Goal: Information Seeking & Learning: Learn about a topic

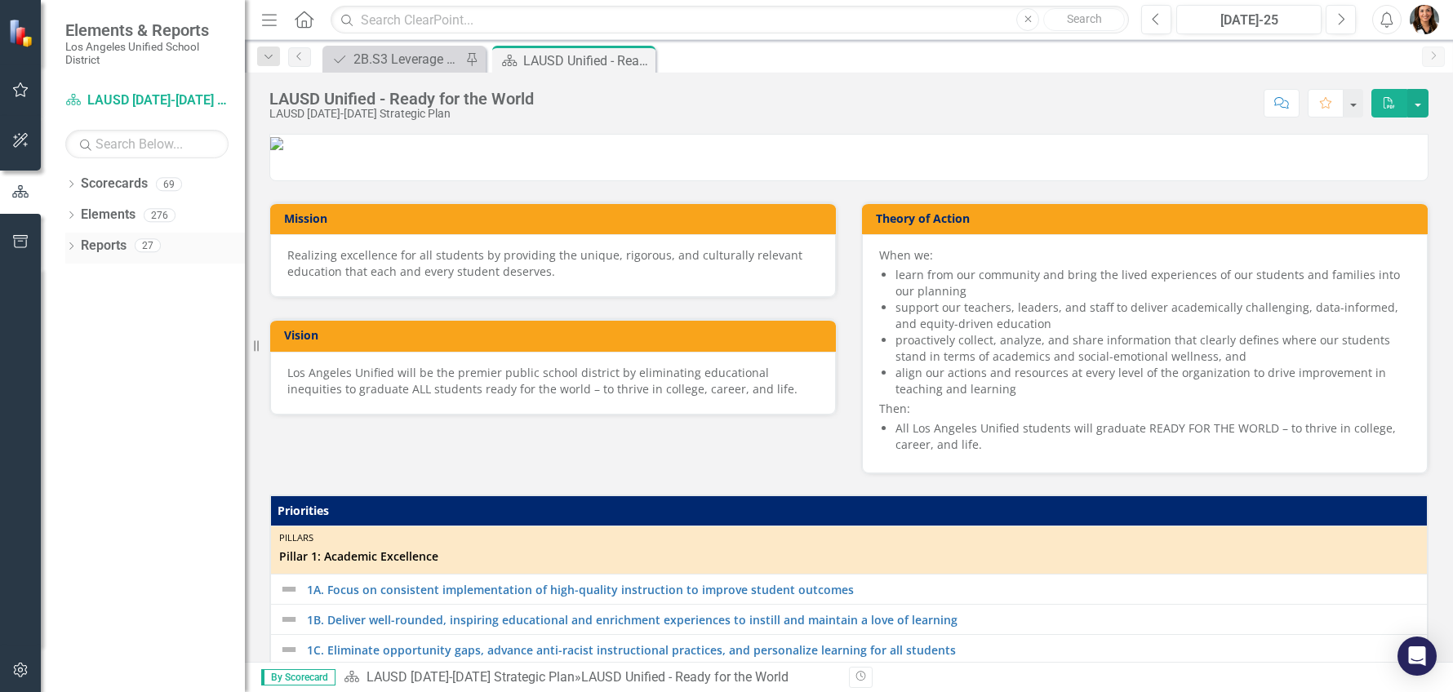
click at [98, 237] on link "Reports" at bounding box center [104, 246] width 46 height 19
click at [69, 247] on icon "Dropdown" at bounding box center [70, 247] width 11 height 9
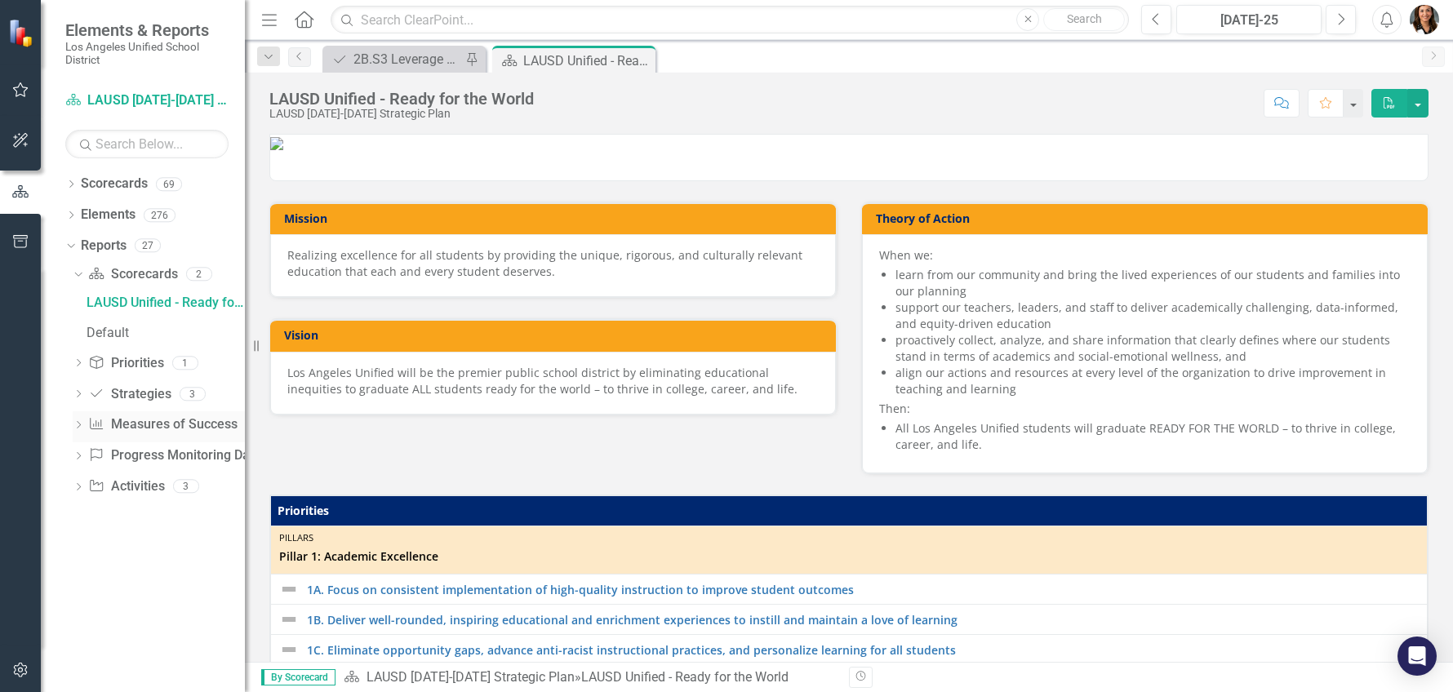
click at [77, 424] on icon "Dropdown" at bounding box center [78, 426] width 11 height 9
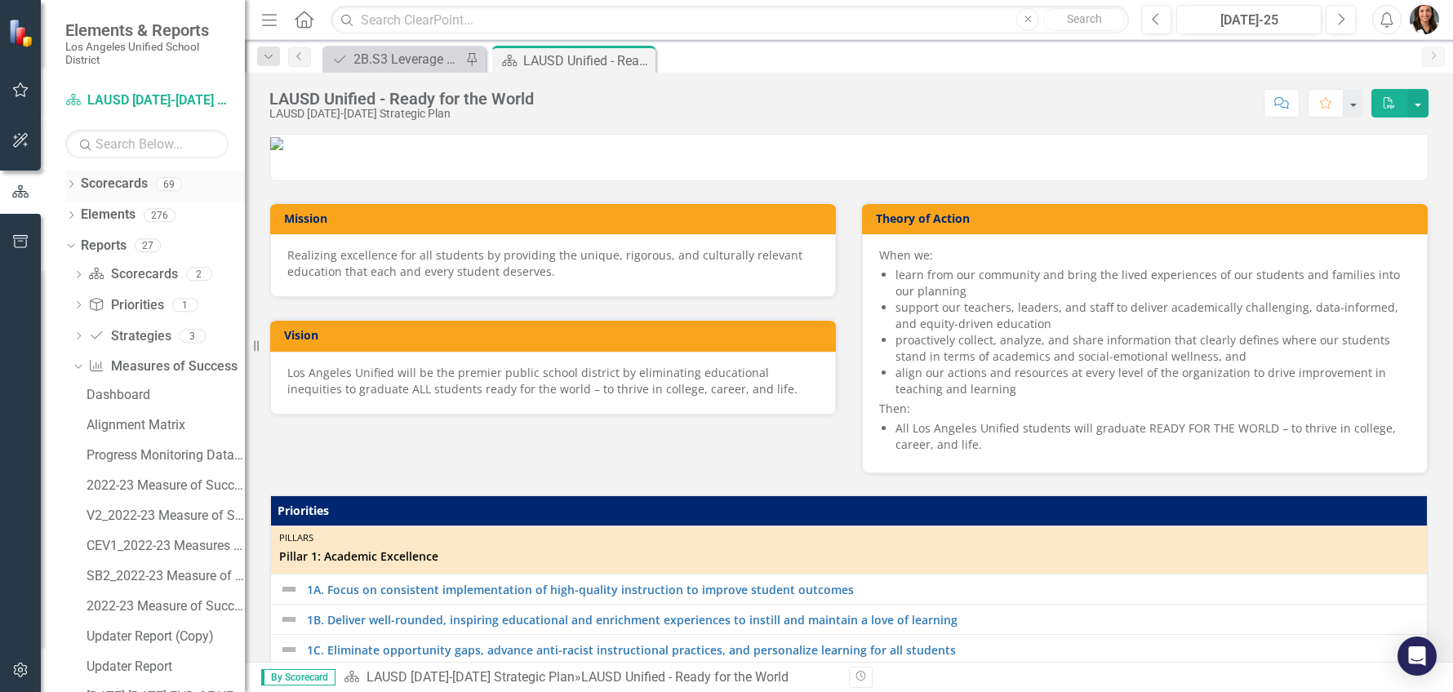
click at [75, 185] on icon "Dropdown" at bounding box center [70, 185] width 11 height 9
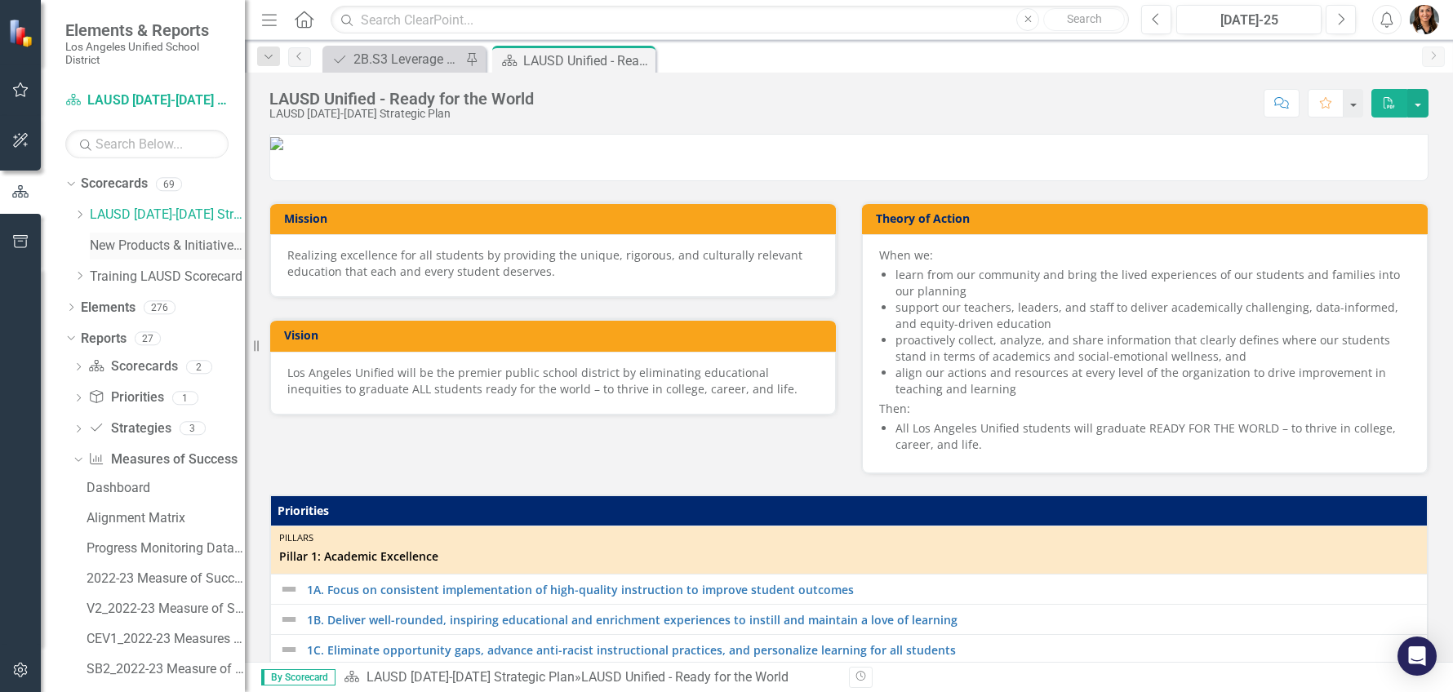
click at [127, 243] on link "New Products & Initiatives 2024-25" at bounding box center [167, 246] width 155 height 19
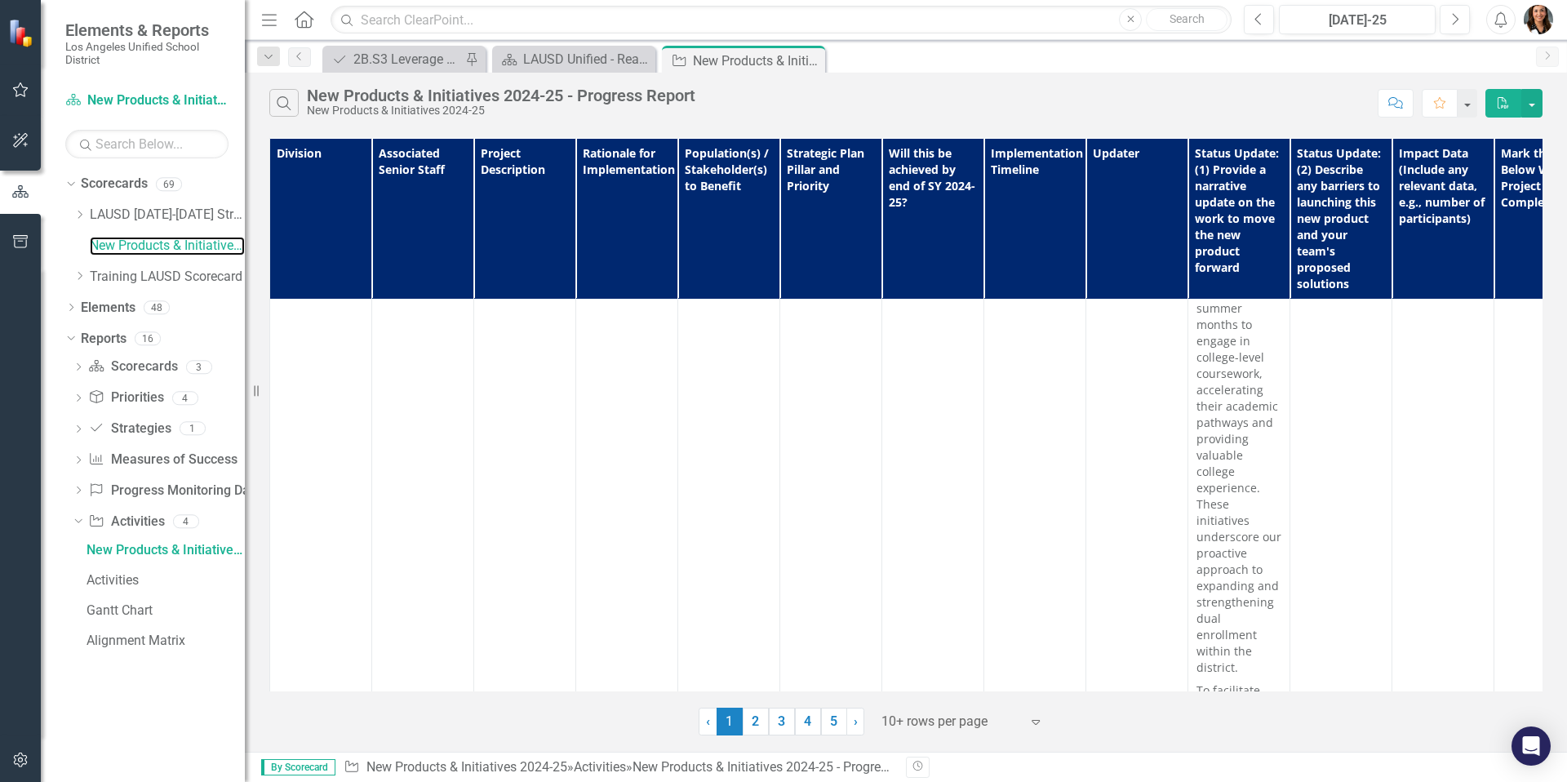
scroll to position [7601, 0]
click at [755, 691] on link "2" at bounding box center [756, 722] width 26 height 28
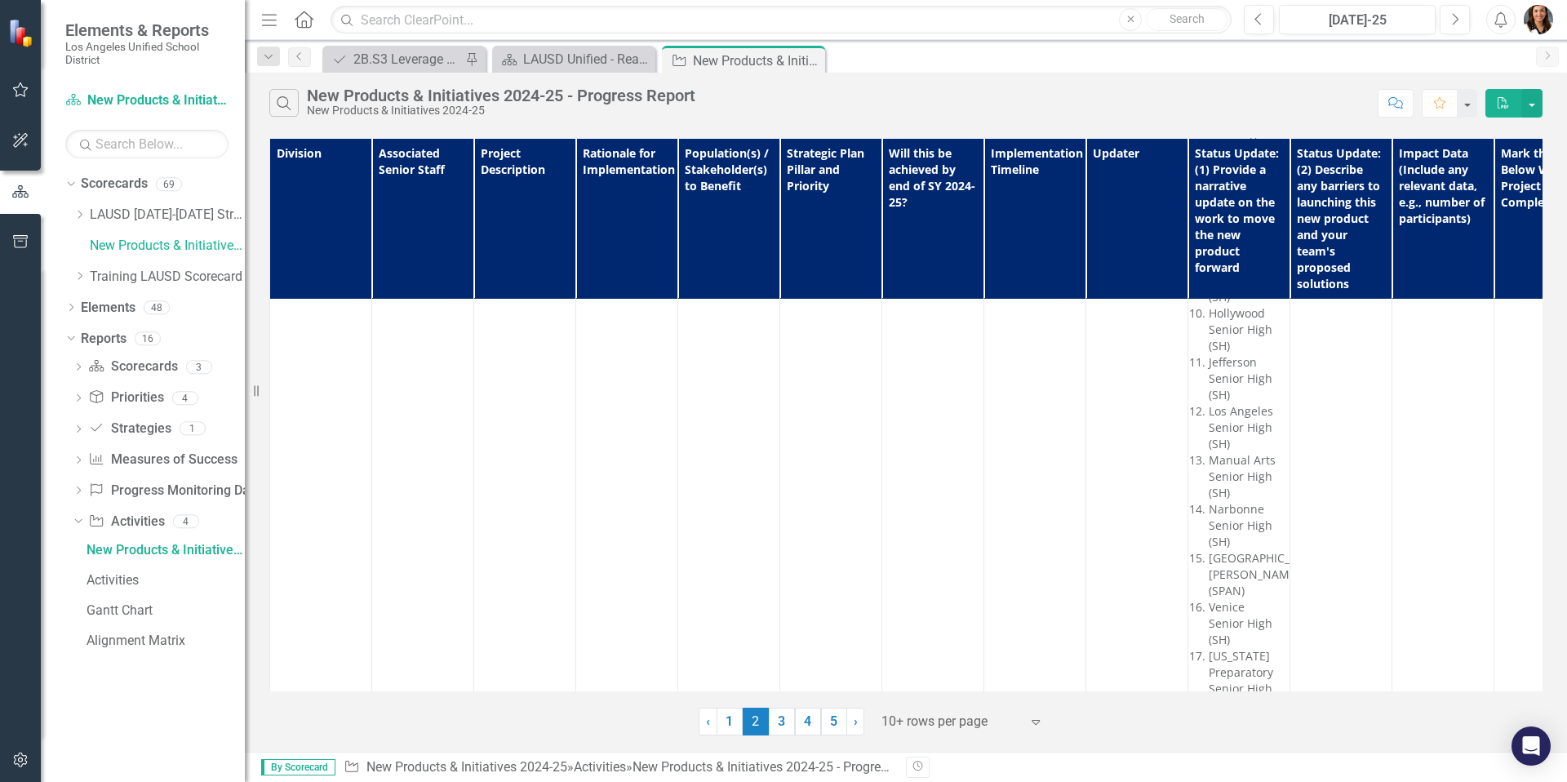
scroll to position [9625, 0]
click at [782, 691] on link "3" at bounding box center [782, 722] width 26 height 28
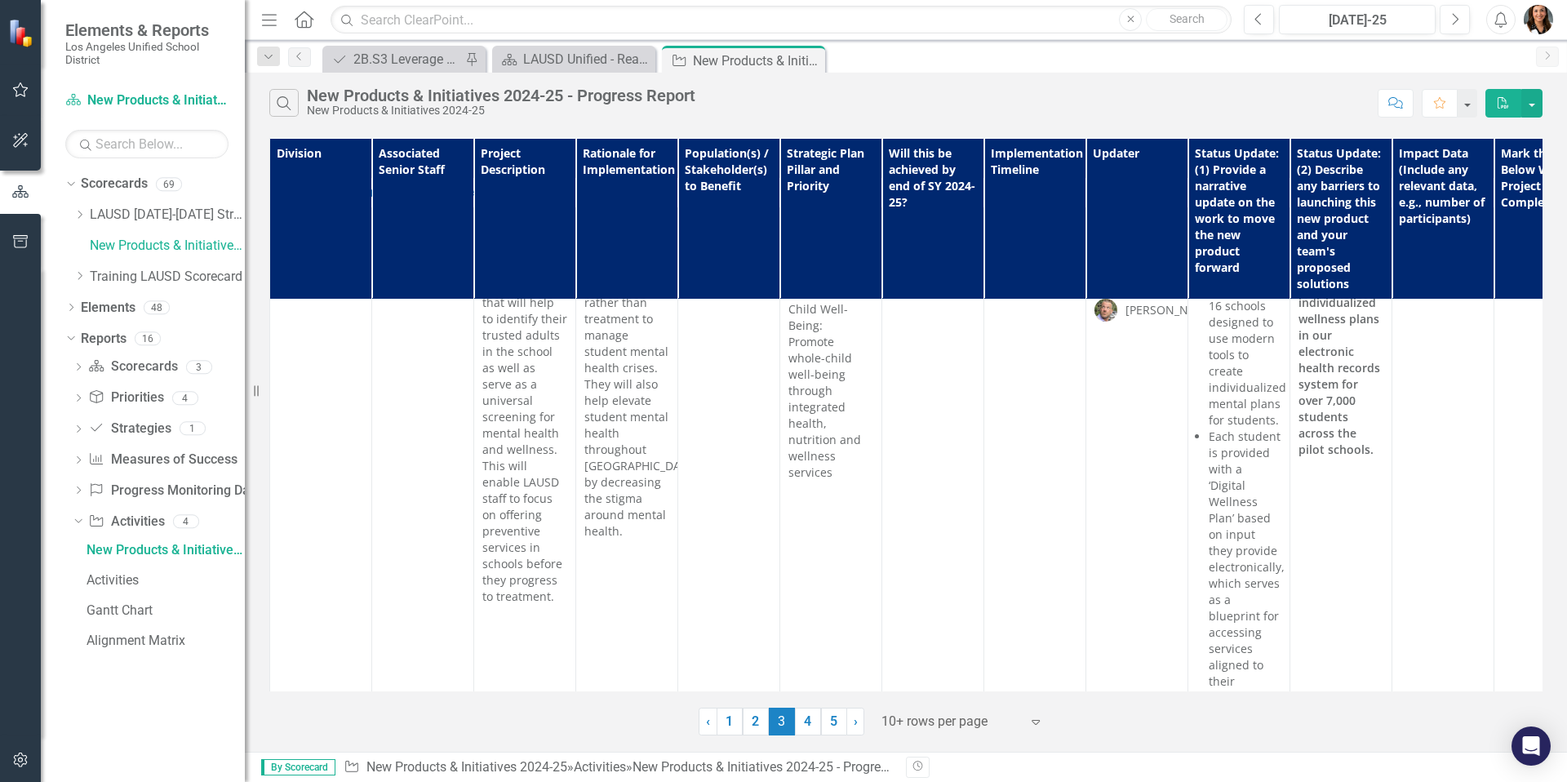
scroll to position [6050, 0]
click at [802, 691] on link "4" at bounding box center [808, 722] width 26 height 28
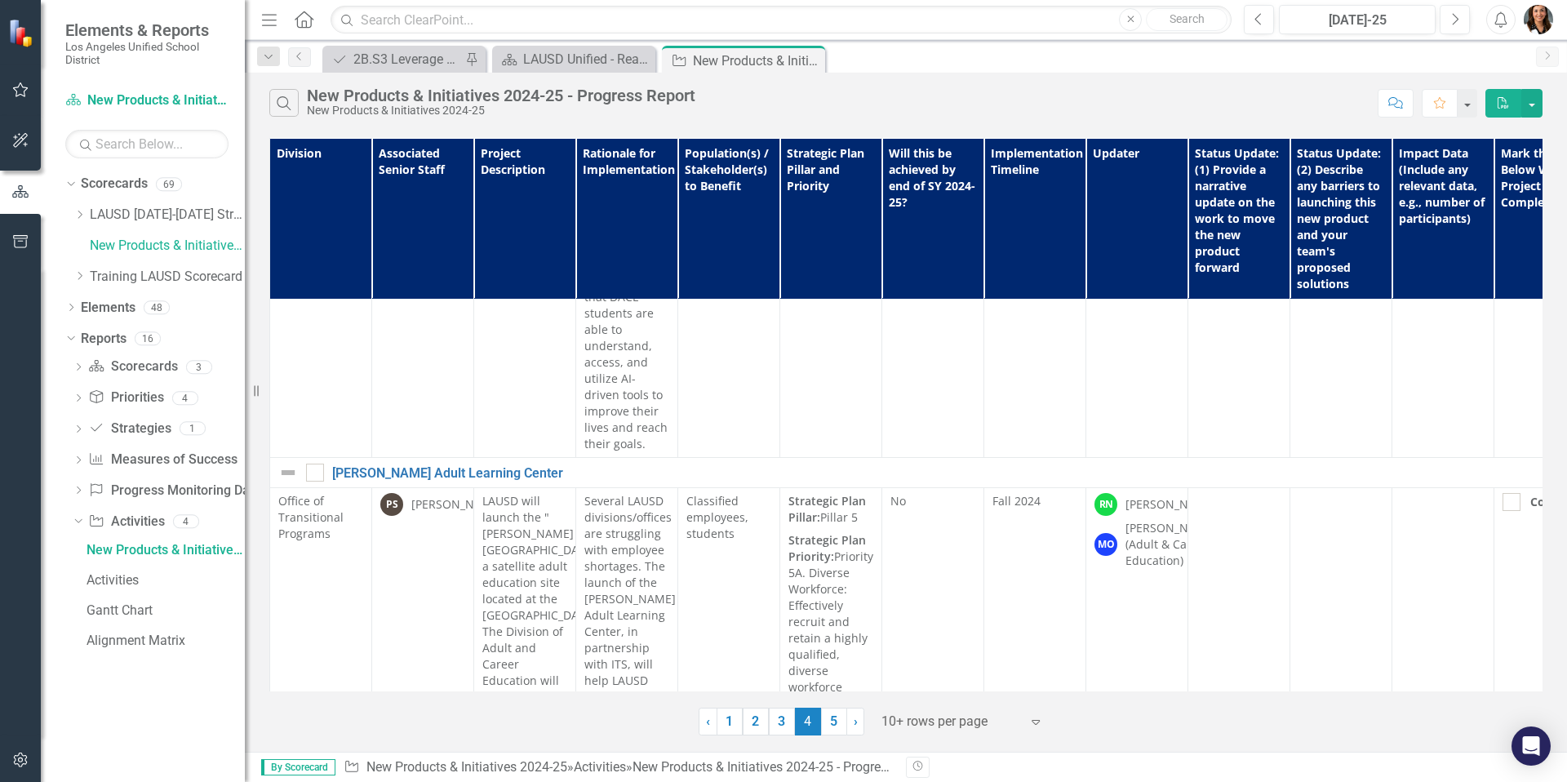
scroll to position [3745, 0]
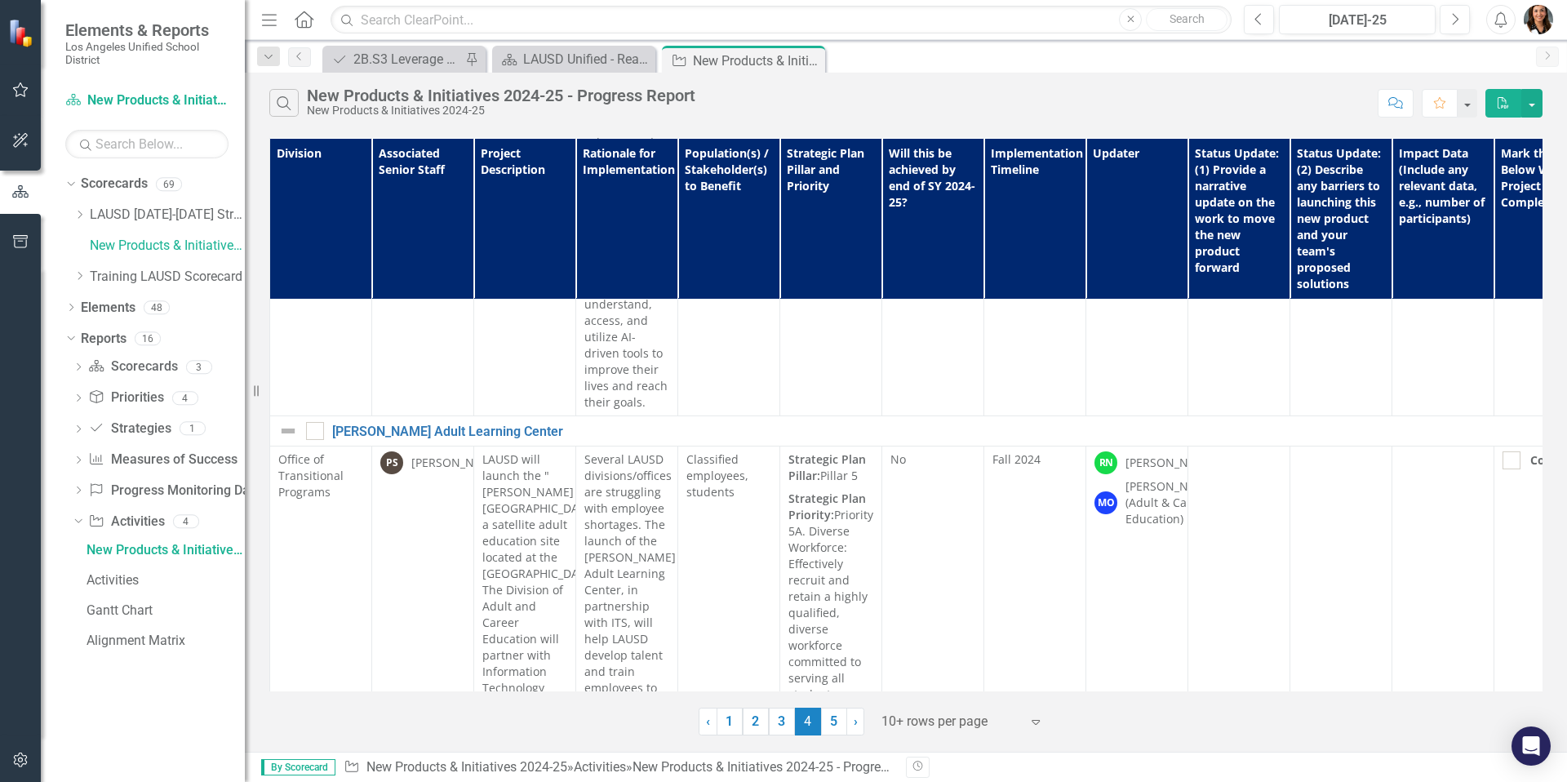
click at [831, 691] on link "5" at bounding box center [834, 722] width 26 height 28
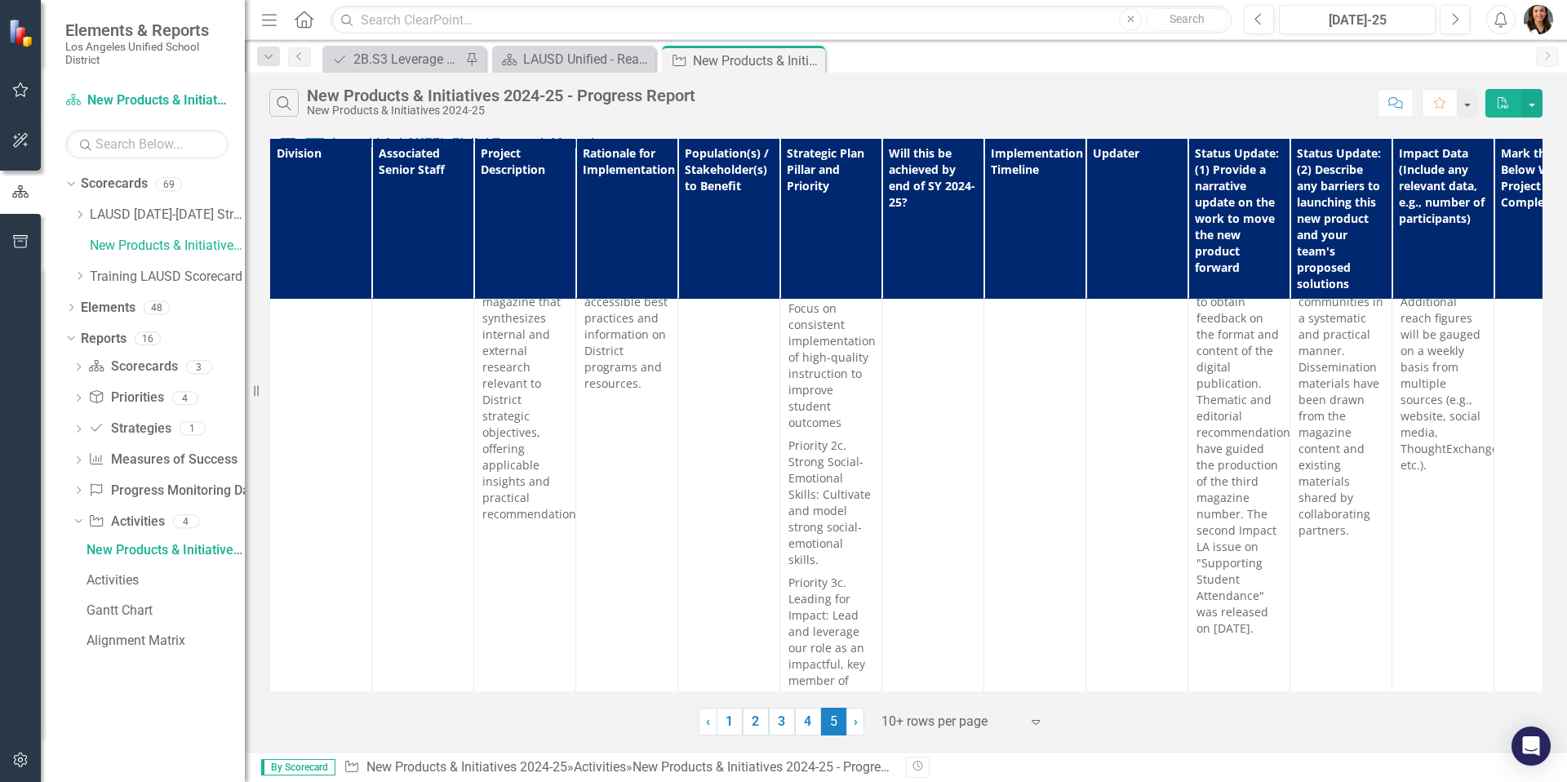
scroll to position [4260, 0]
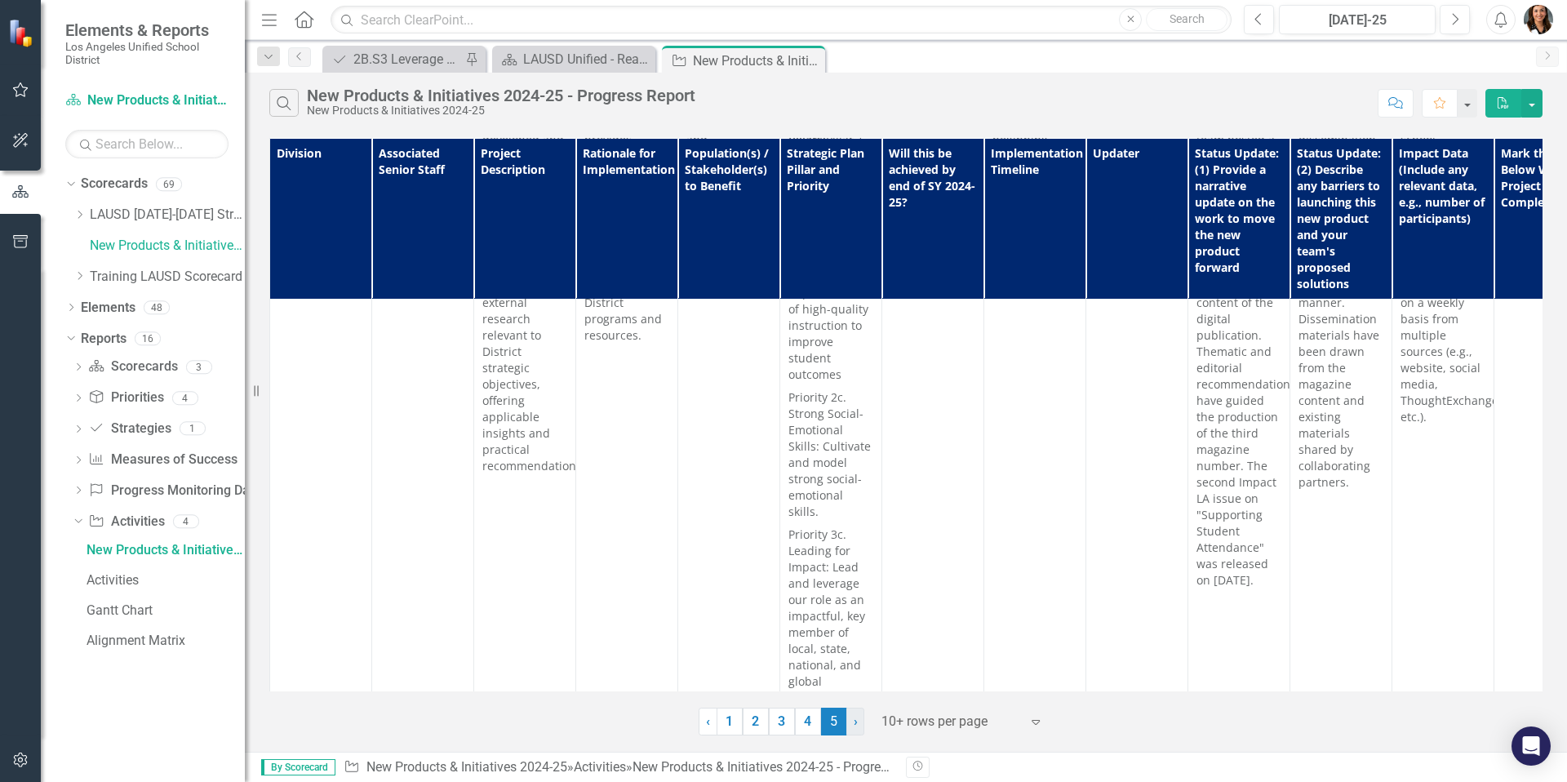
drag, startPoint x: 755, startPoint y: 723, endPoint x: 852, endPoint y: 720, distance: 97.2
click at [854, 691] on span "›" at bounding box center [856, 721] width 4 height 16
click at [860, 691] on link "› Next" at bounding box center [856, 722] width 18 height 28
click at [855, 691] on span "›" at bounding box center [856, 721] width 4 height 16
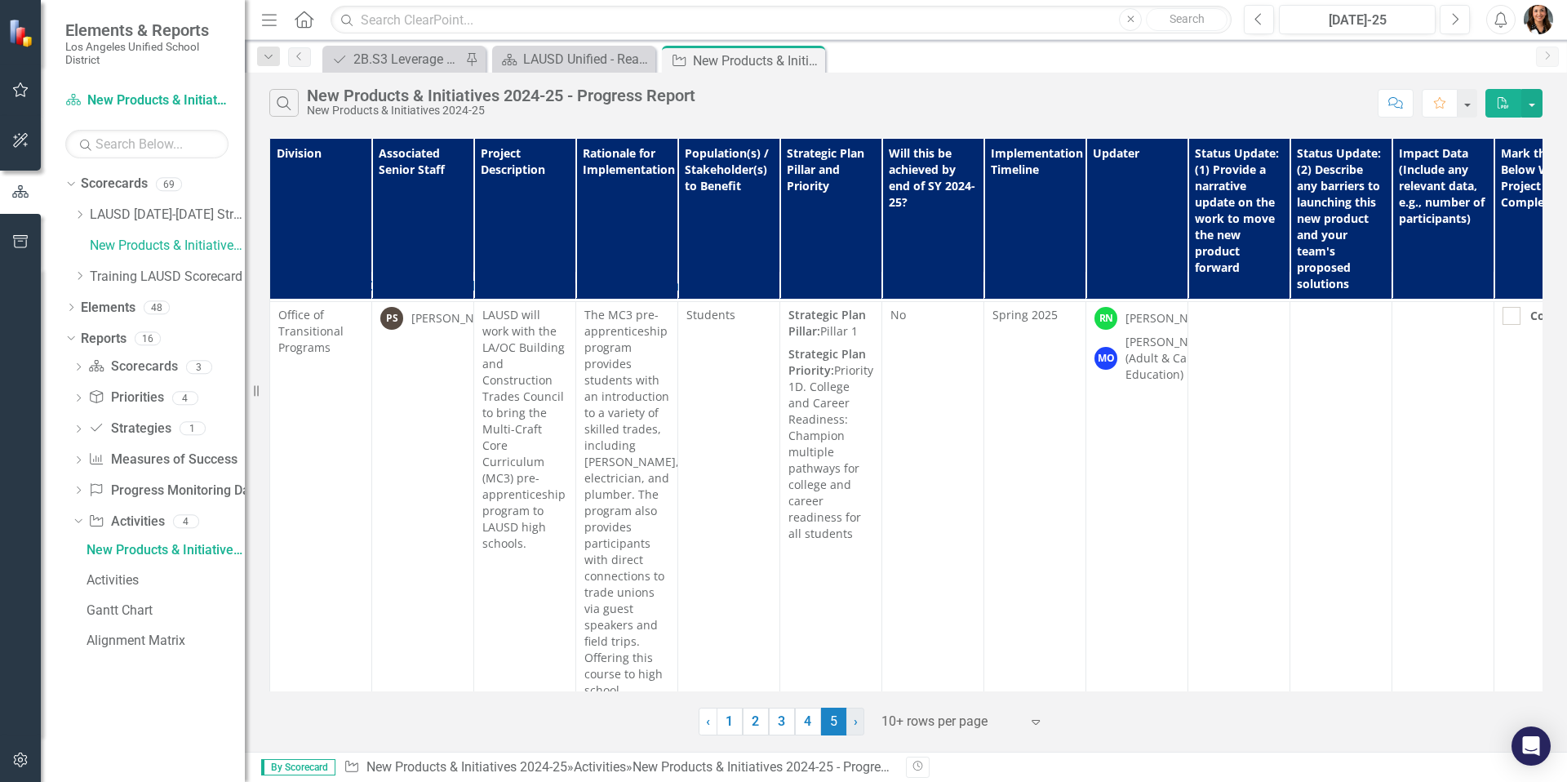
scroll to position [0, 0]
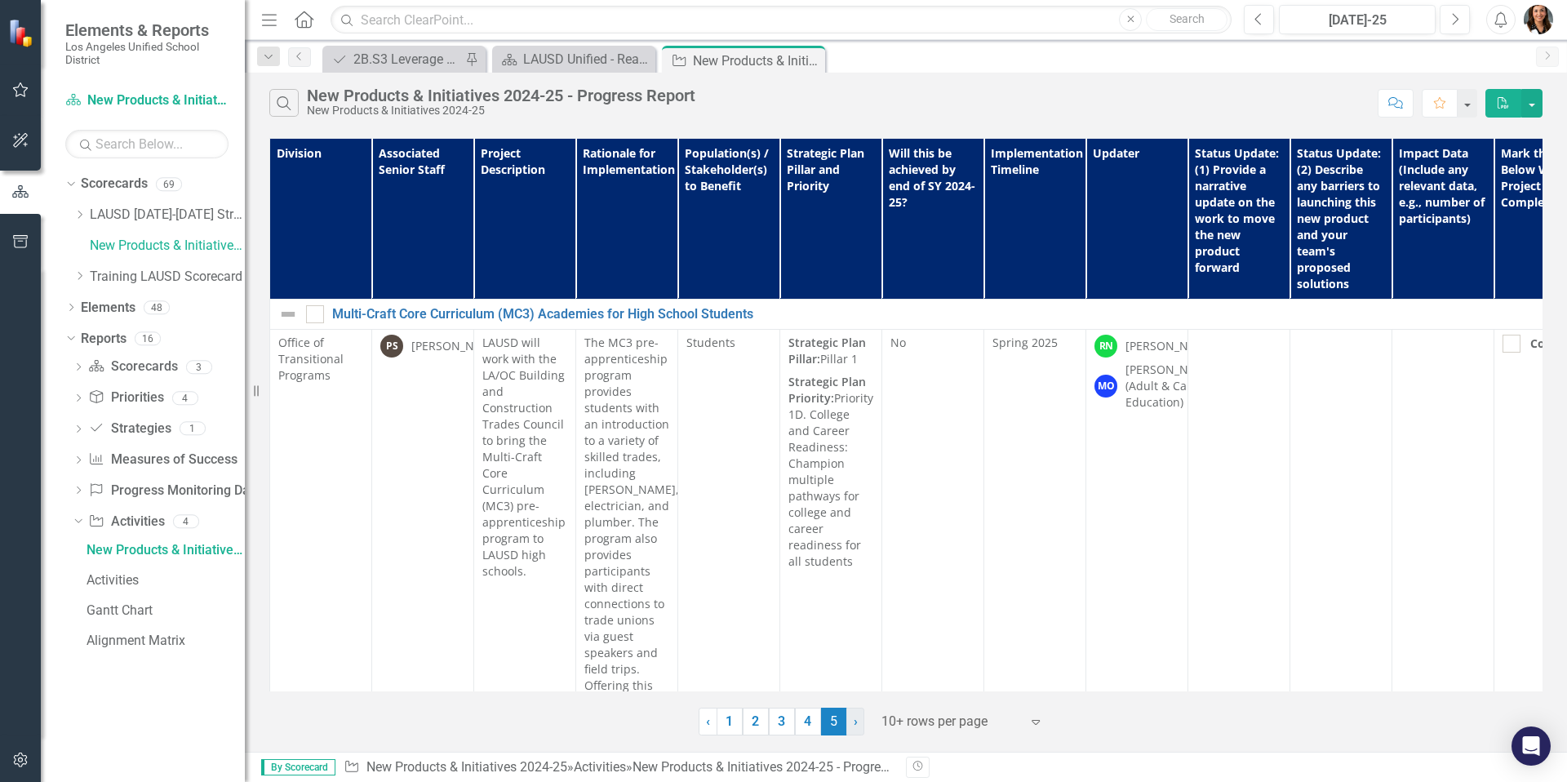
click at [82, 276] on icon at bounding box center [80, 276] width 4 height 8
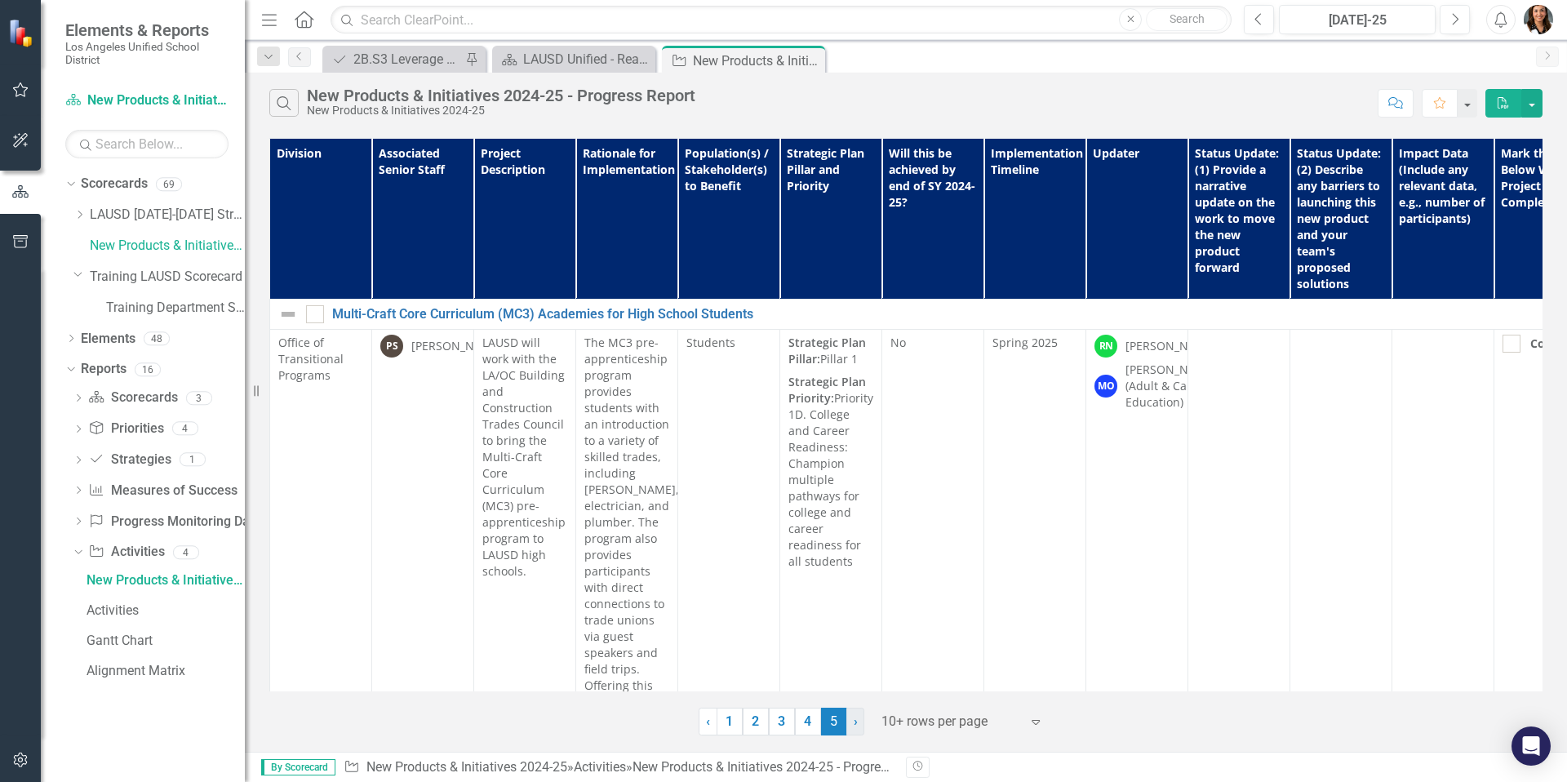
click at [73, 339] on icon "Dropdown" at bounding box center [70, 340] width 11 height 9
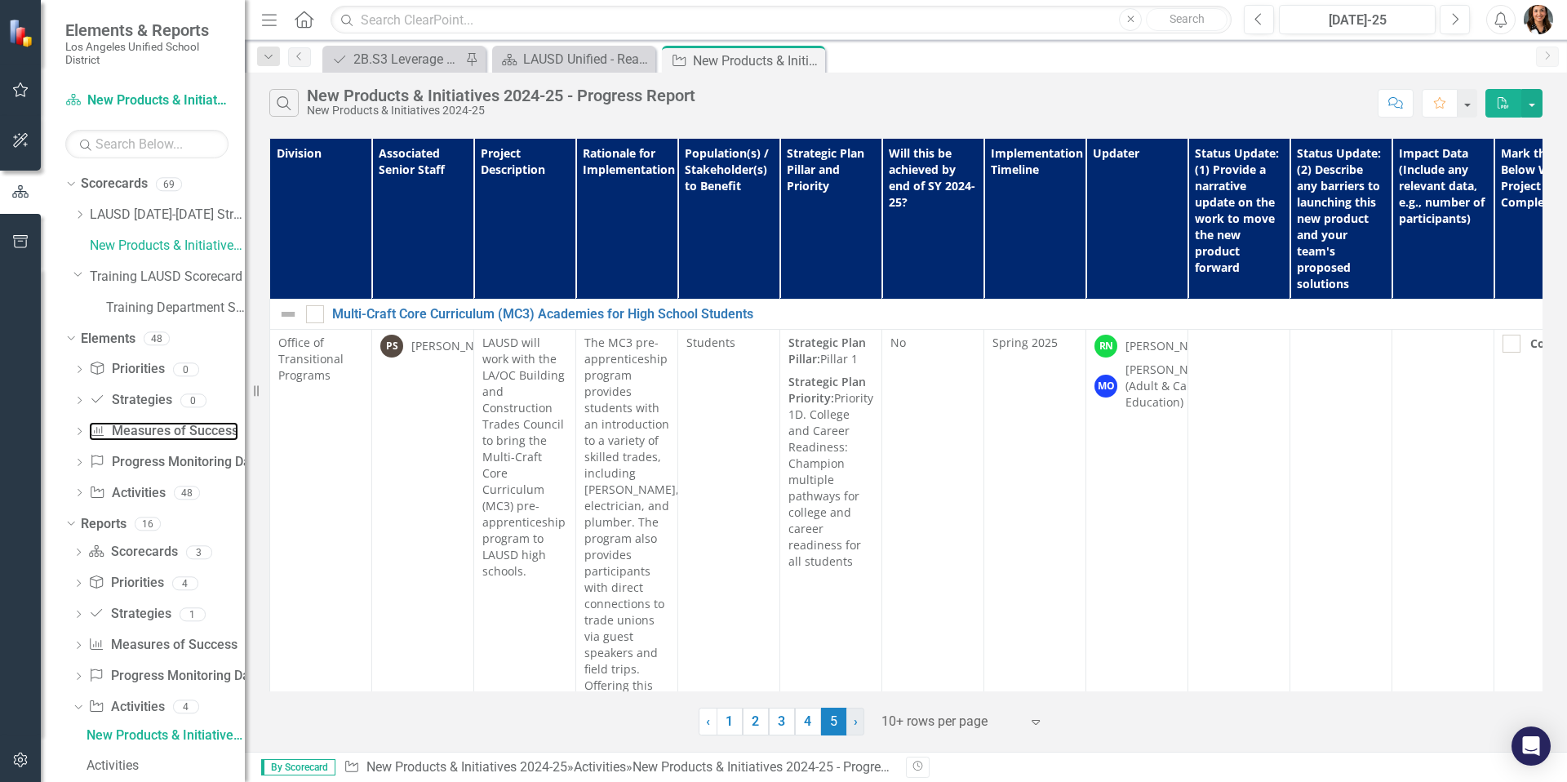
click at [147, 424] on link "Measures of Success Measures of Success" at bounding box center [163, 431] width 149 height 19
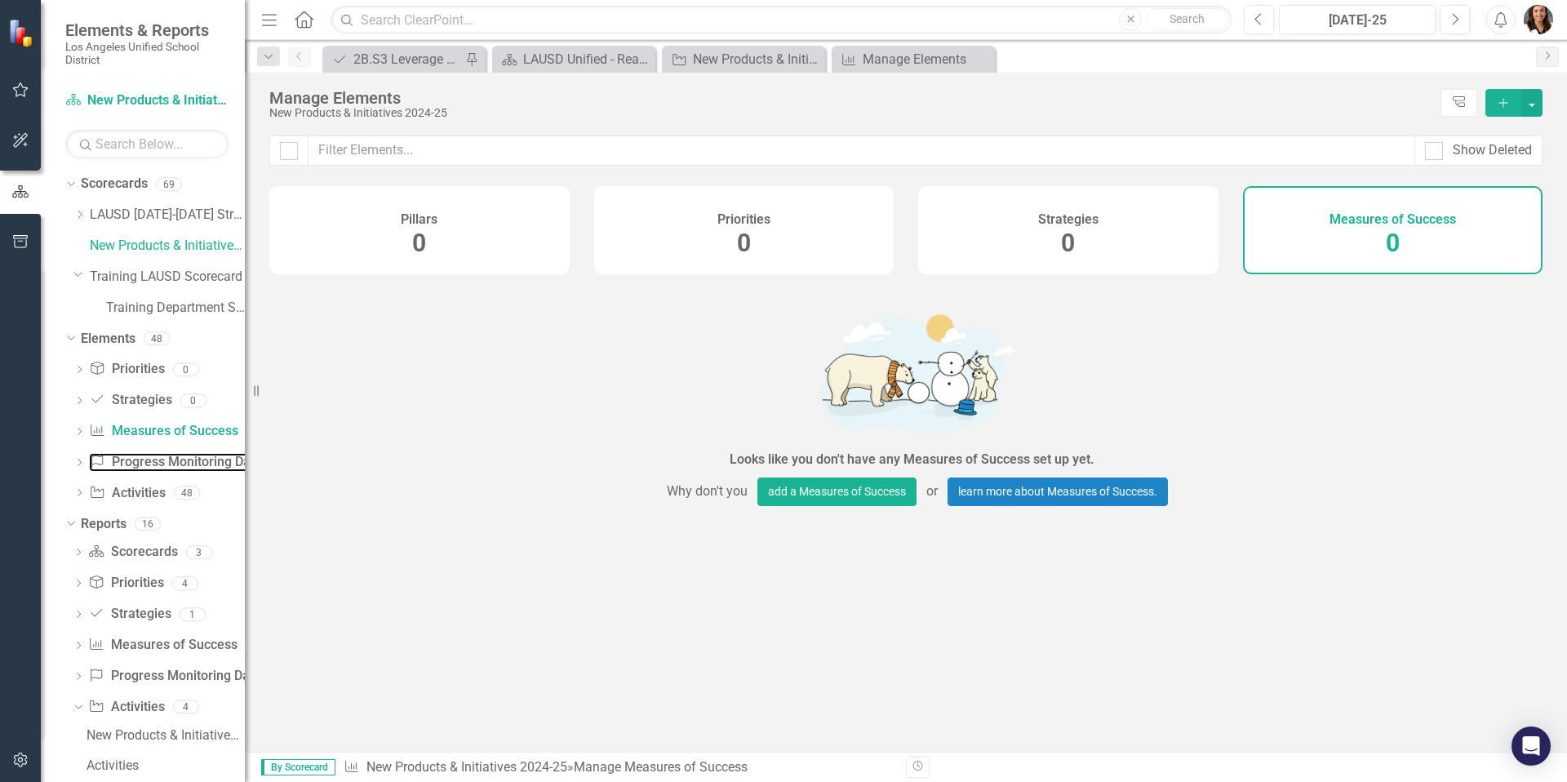
click at [134, 464] on link "Progress Monitoring Data Progress Monitoring Data" at bounding box center [175, 462] width 172 height 19
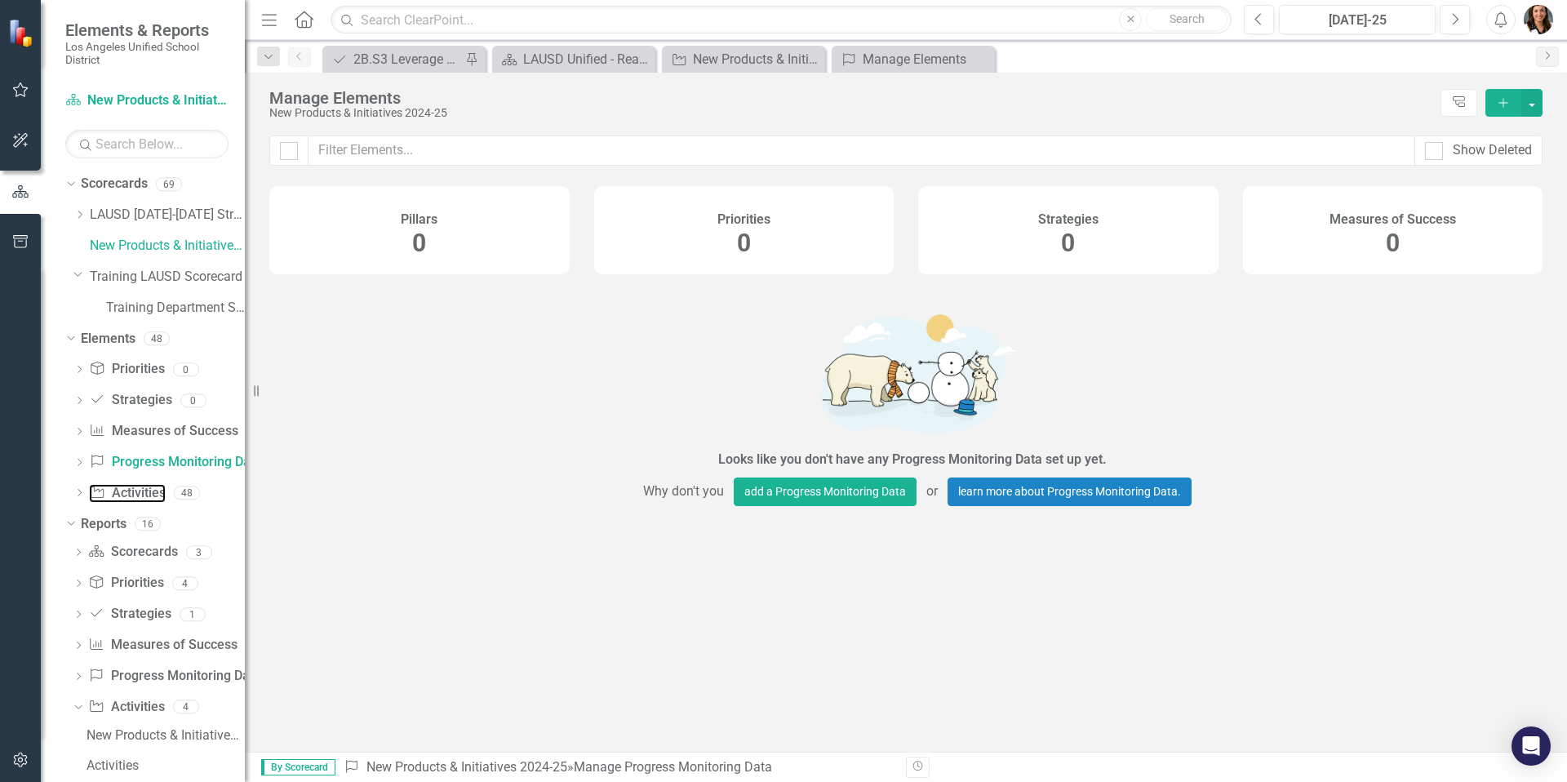
click at [130, 495] on link "Activity Activities" at bounding box center [127, 493] width 76 height 19
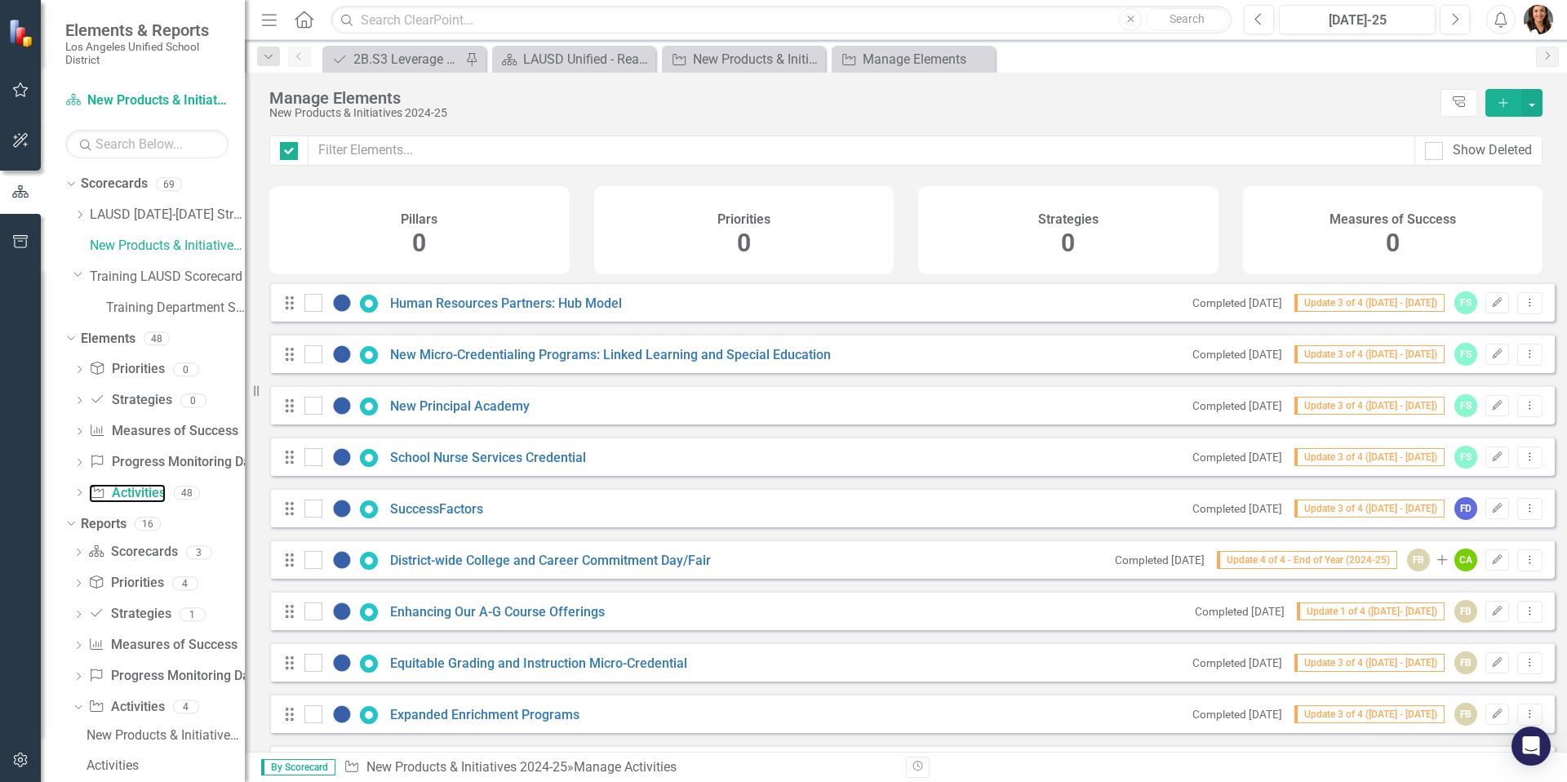
checkbox input "false"
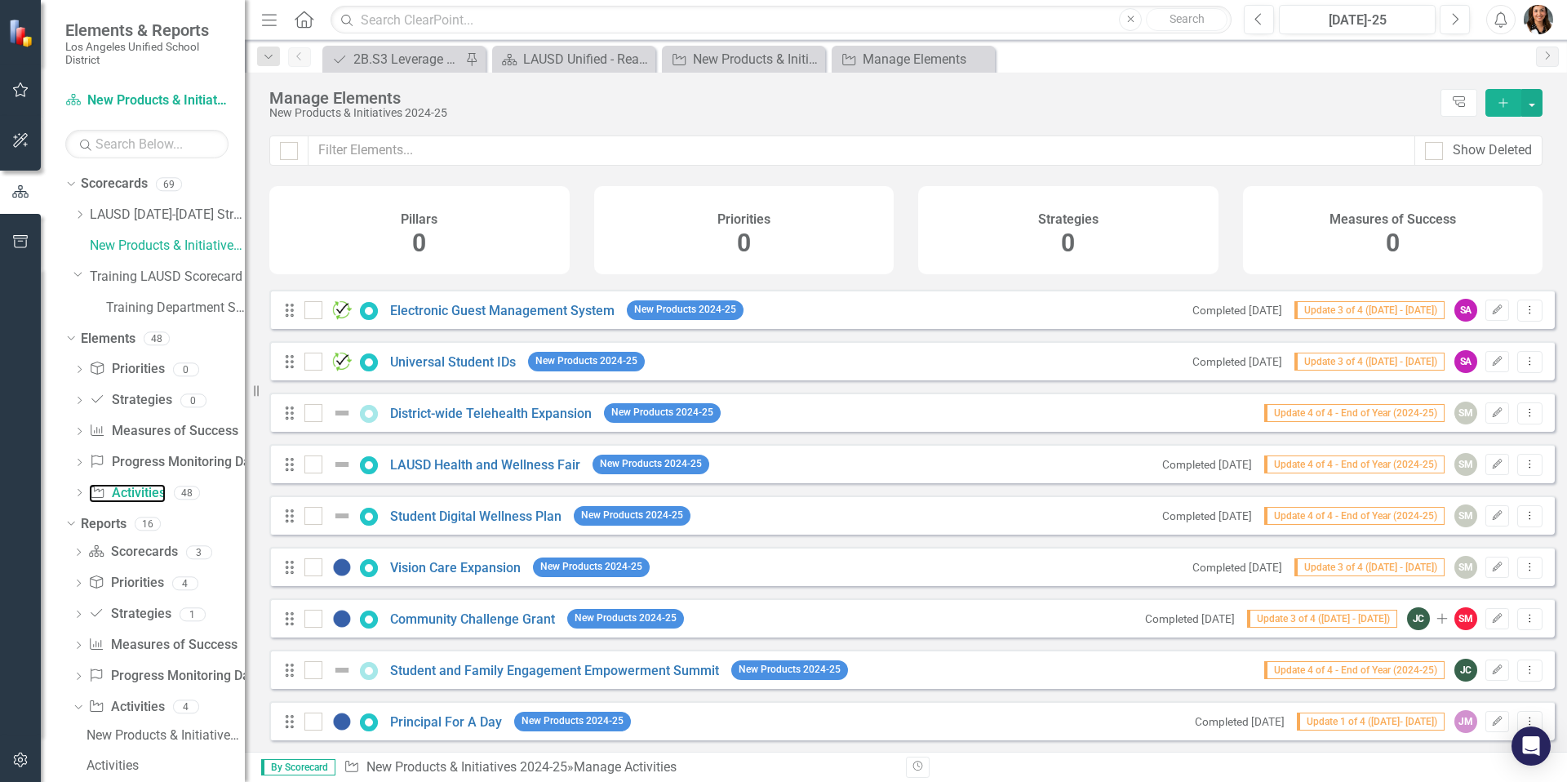
scroll to position [1295, 0]
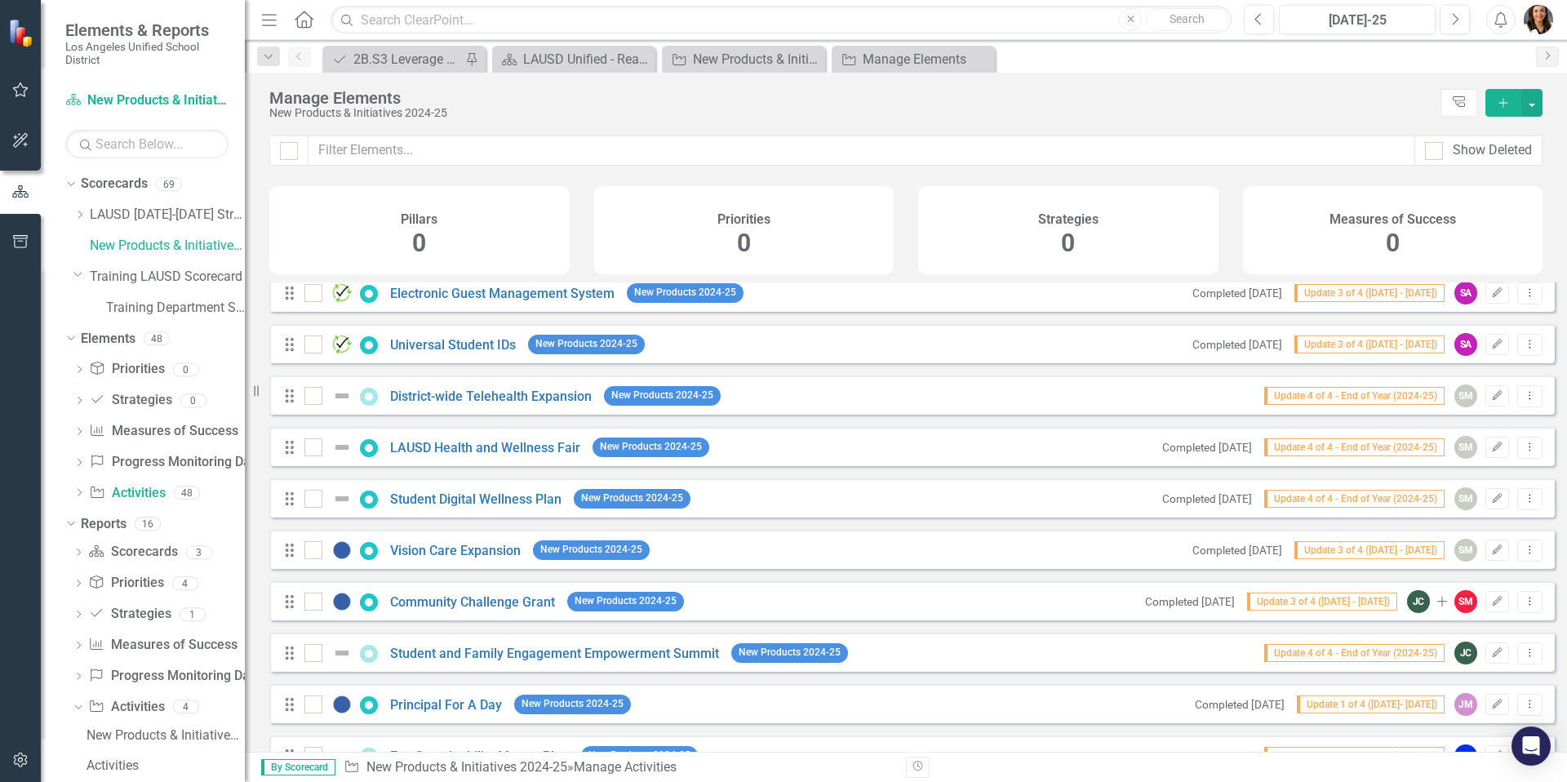
click at [587, 559] on span "New Products 2024-25" at bounding box center [591, 549] width 117 height 19
click at [764, 569] on div "Drag Vision Care Expansion New Products 2024-25 Completed [DATE] Update 3 of 4 …" at bounding box center [912, 549] width 1286 height 39
click at [1308, 559] on span "Update 3 of 4 ([DATE] - [DATE])" at bounding box center [1370, 550] width 150 height 18
click at [1452, 555] on icon "Dropdown Menu" at bounding box center [1530, 549] width 14 height 11
click at [548, 559] on span "New Products 2024-25" at bounding box center [591, 549] width 117 height 19
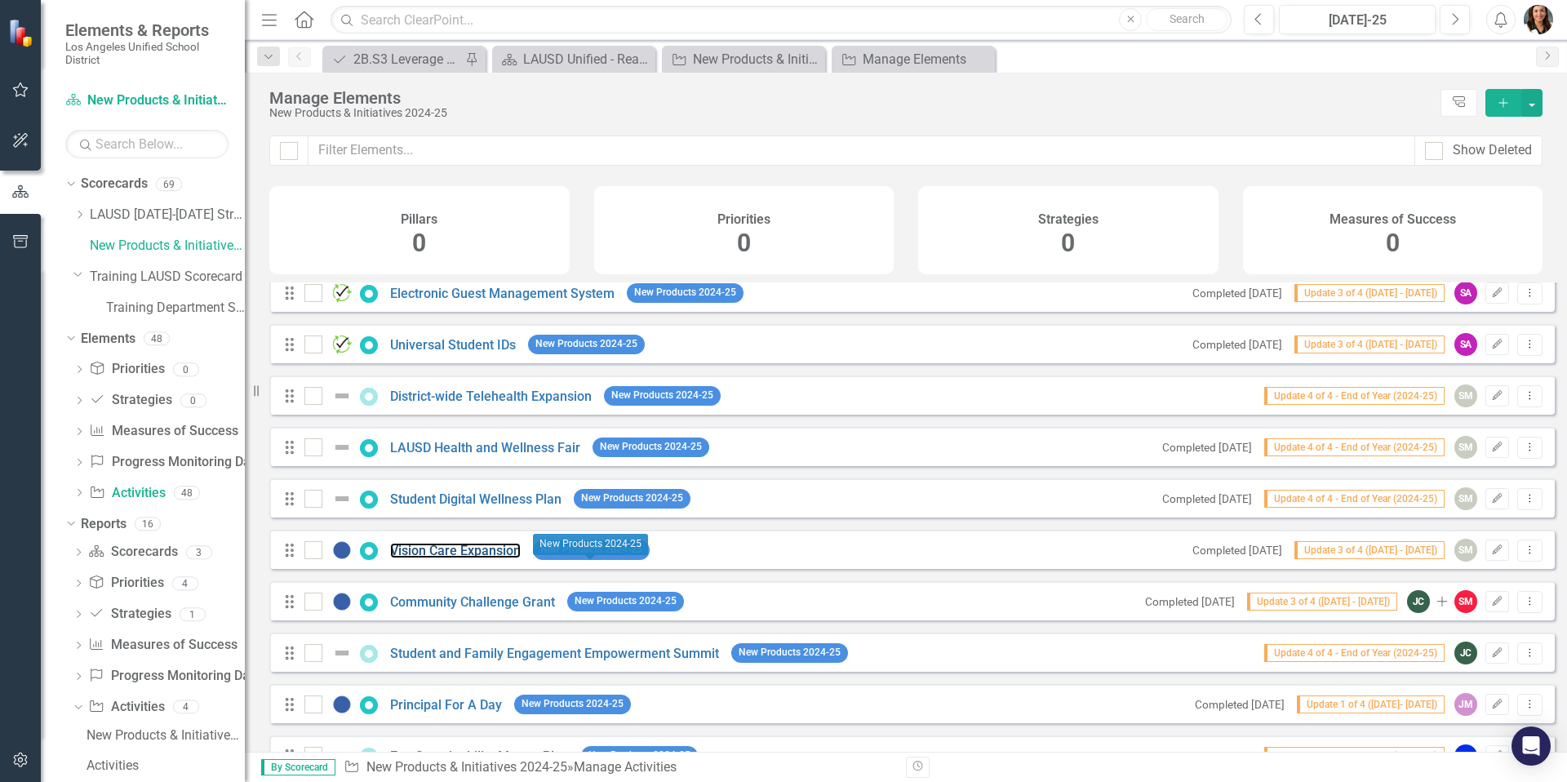
click at [450, 558] on link "Vision Care Expansion" at bounding box center [455, 551] width 131 height 16
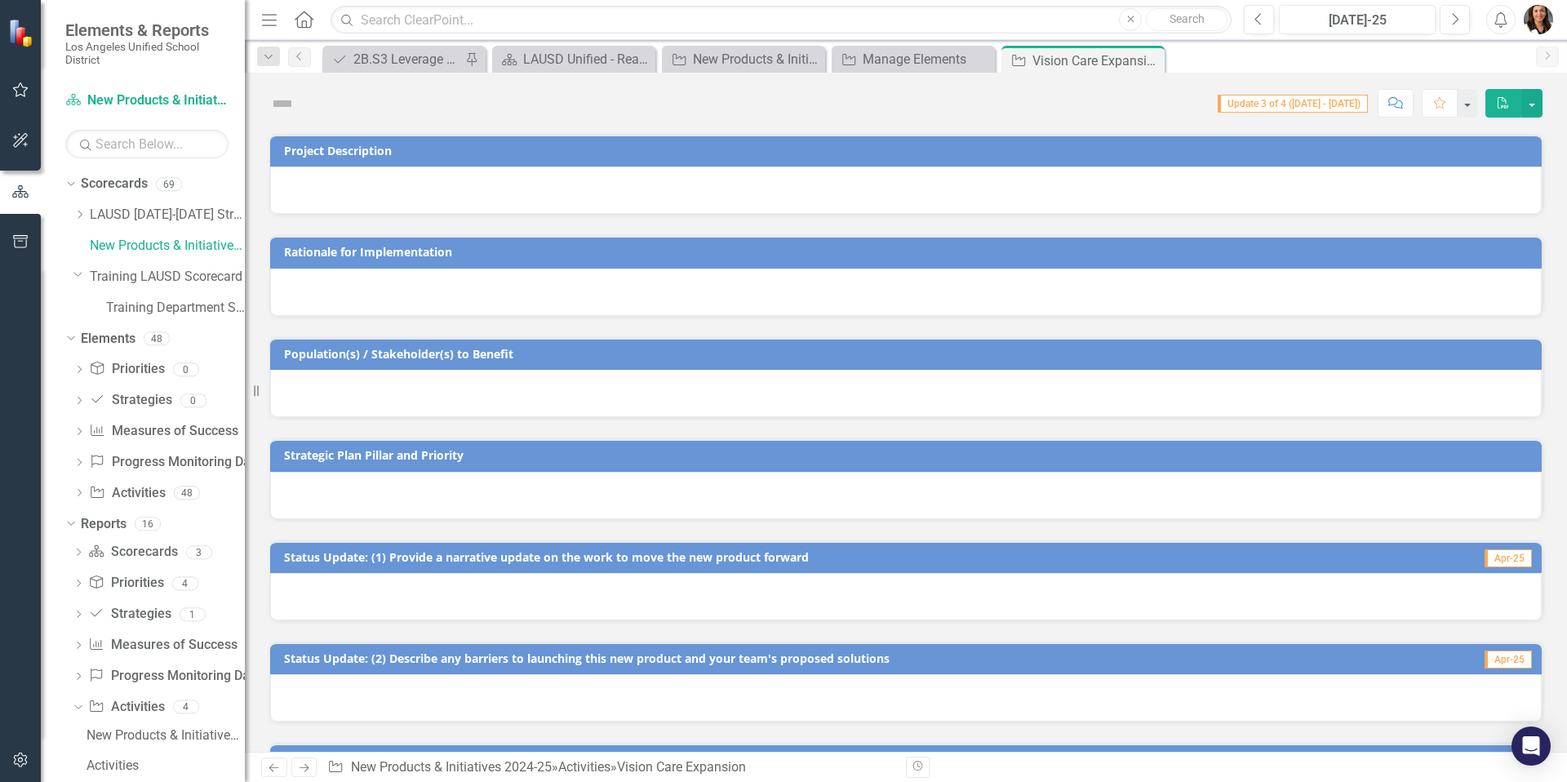
checkbox input "true"
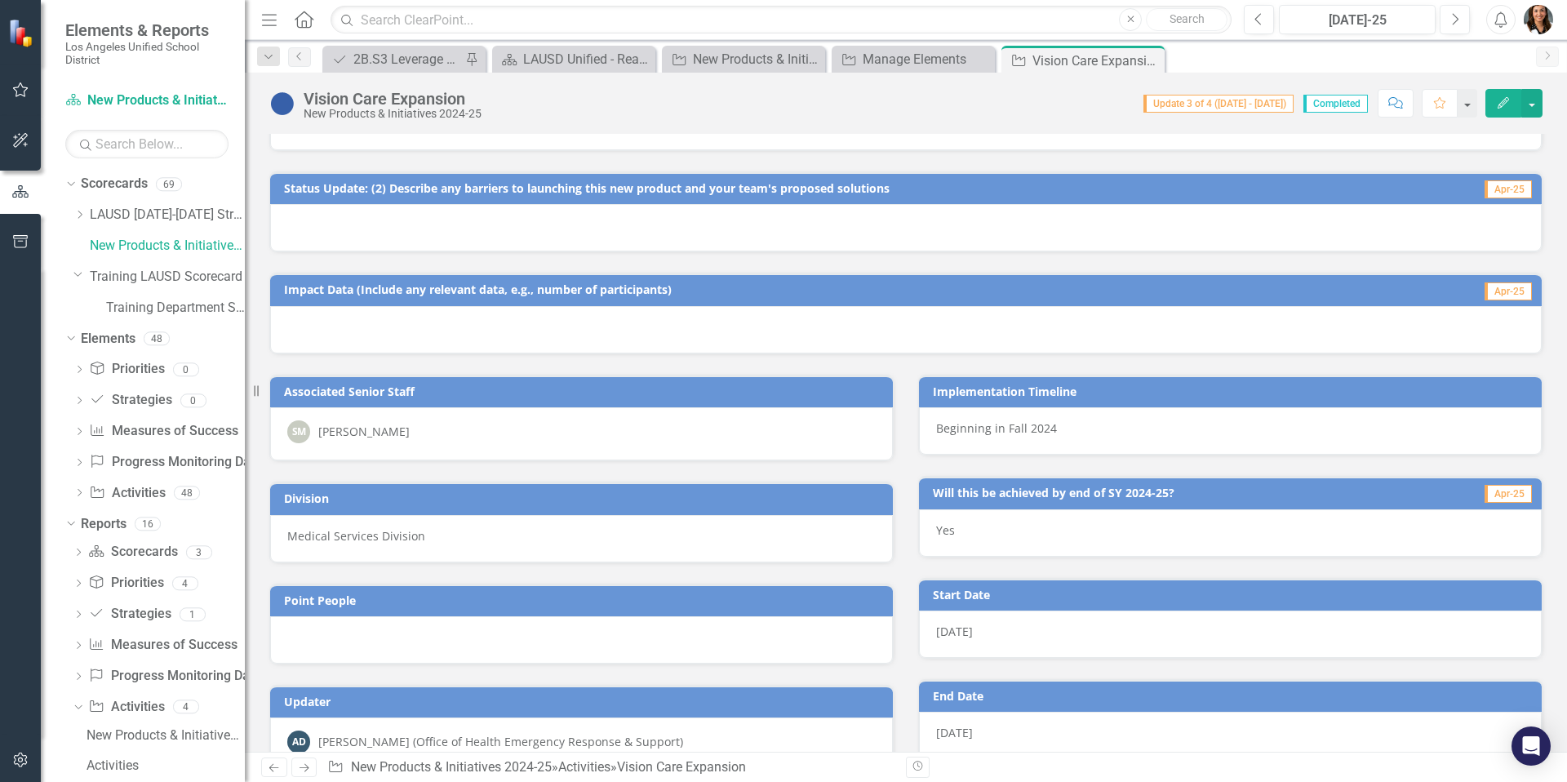
scroll to position [330, 0]
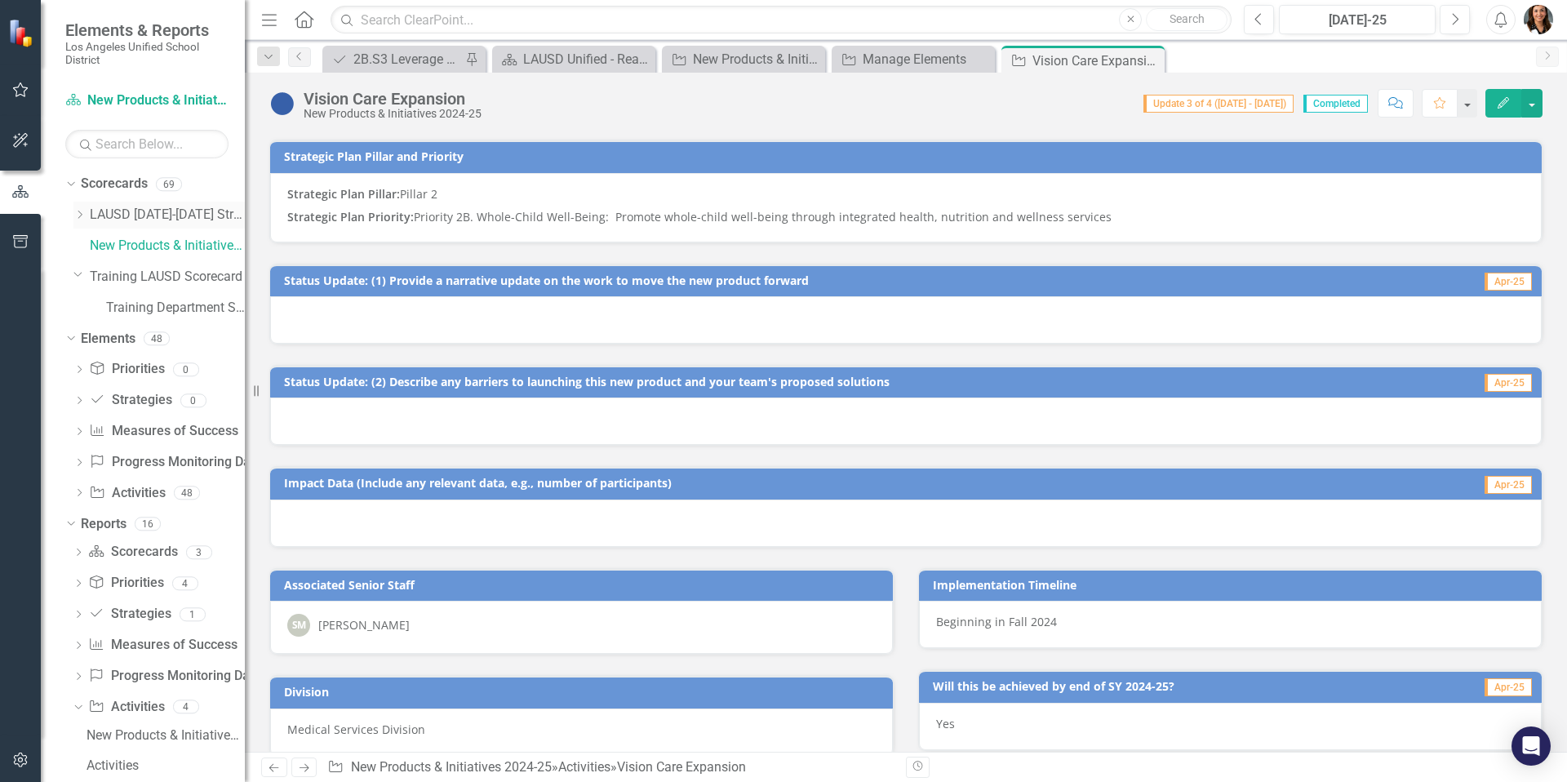
click at [144, 214] on link "LAUSD [DATE]-[DATE] Strategic Plan" at bounding box center [167, 215] width 155 height 19
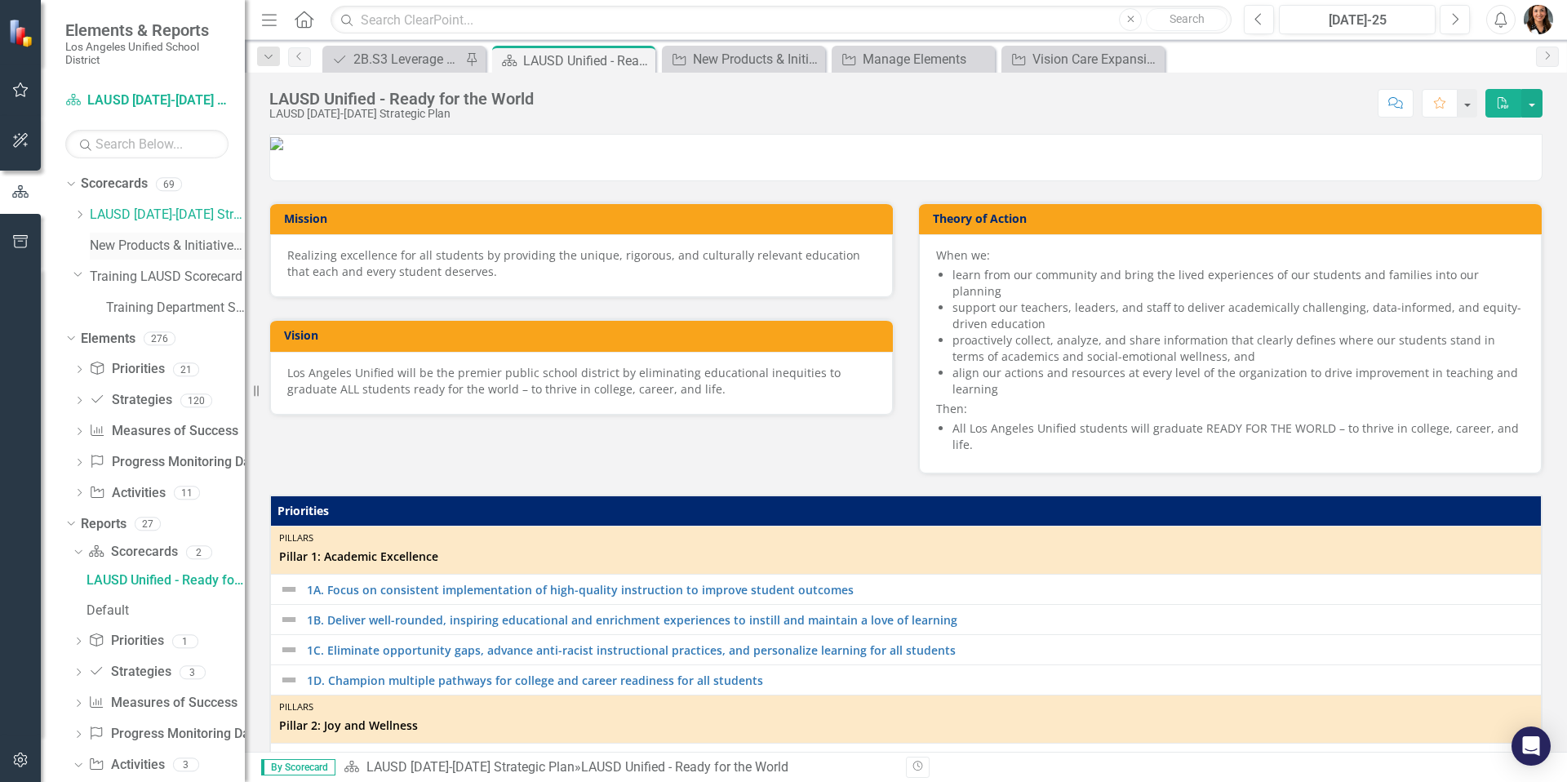
click at [107, 242] on link "New Products & Initiatives 2024-25" at bounding box center [167, 246] width 155 height 19
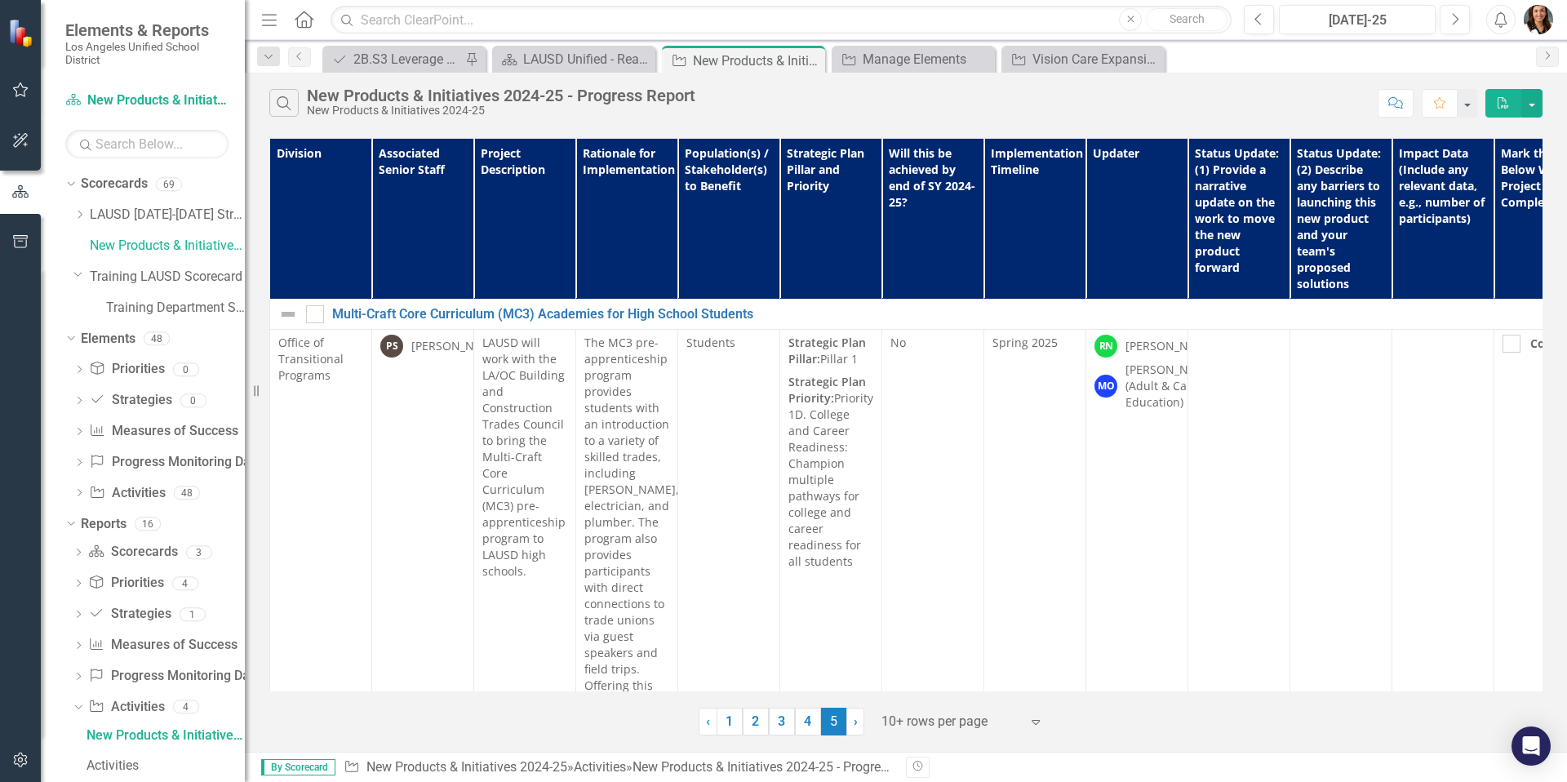
click at [304, 21] on icon at bounding box center [304, 19] width 19 height 17
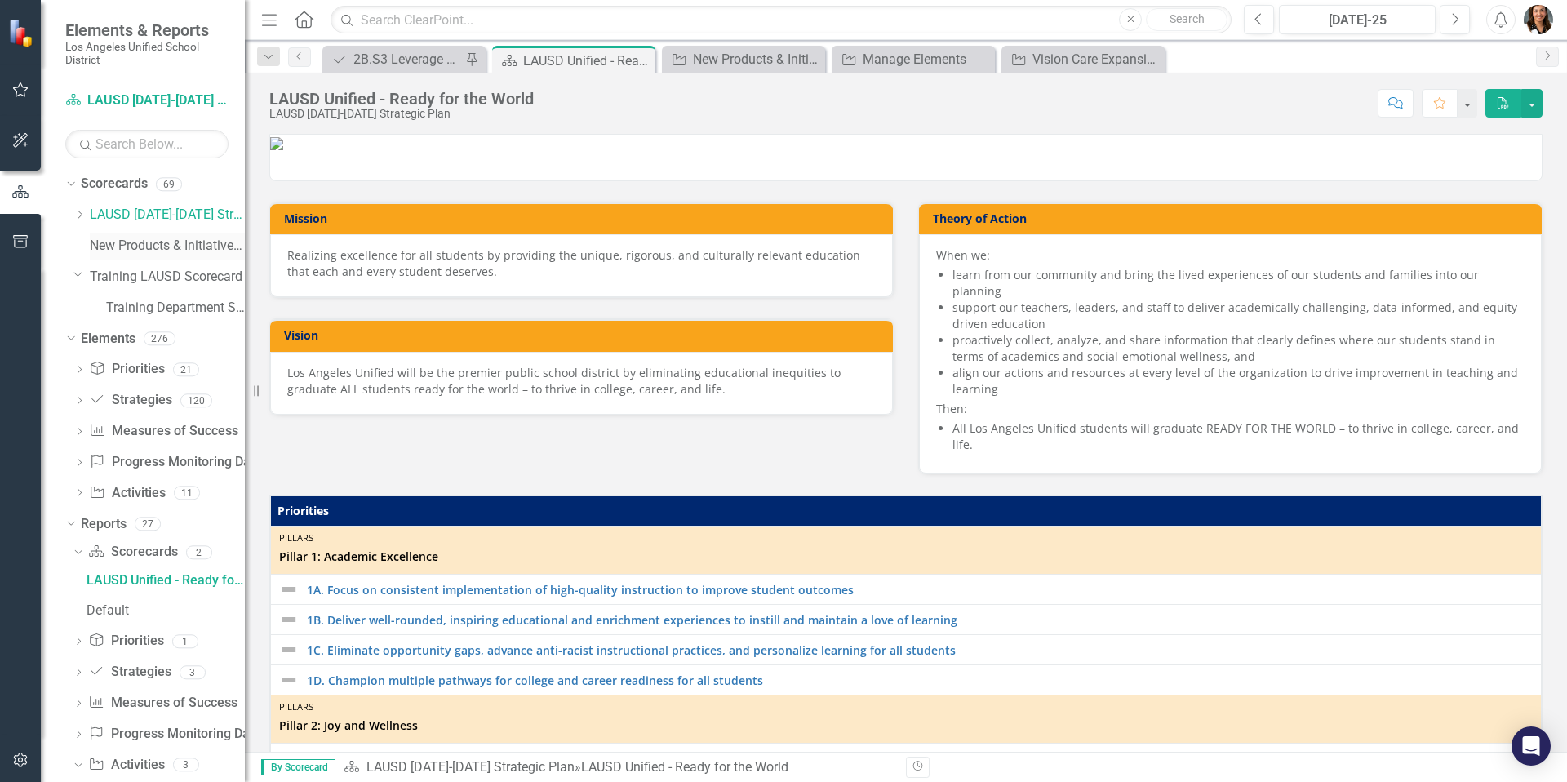
click at [96, 246] on link "New Products & Initiatives 2024-25" at bounding box center [167, 246] width 155 height 19
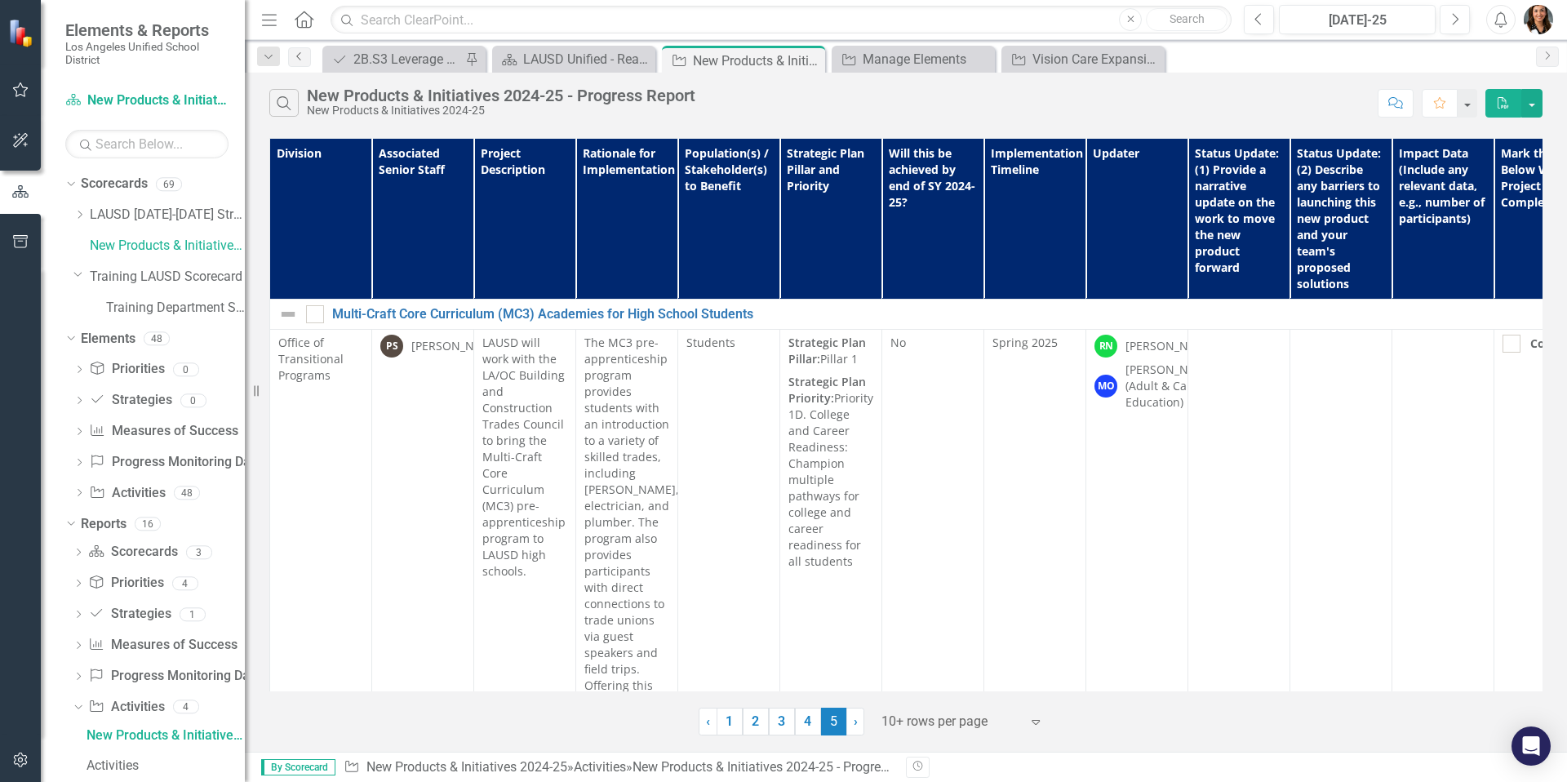
click at [301, 58] on icon "Previous" at bounding box center [299, 56] width 13 height 10
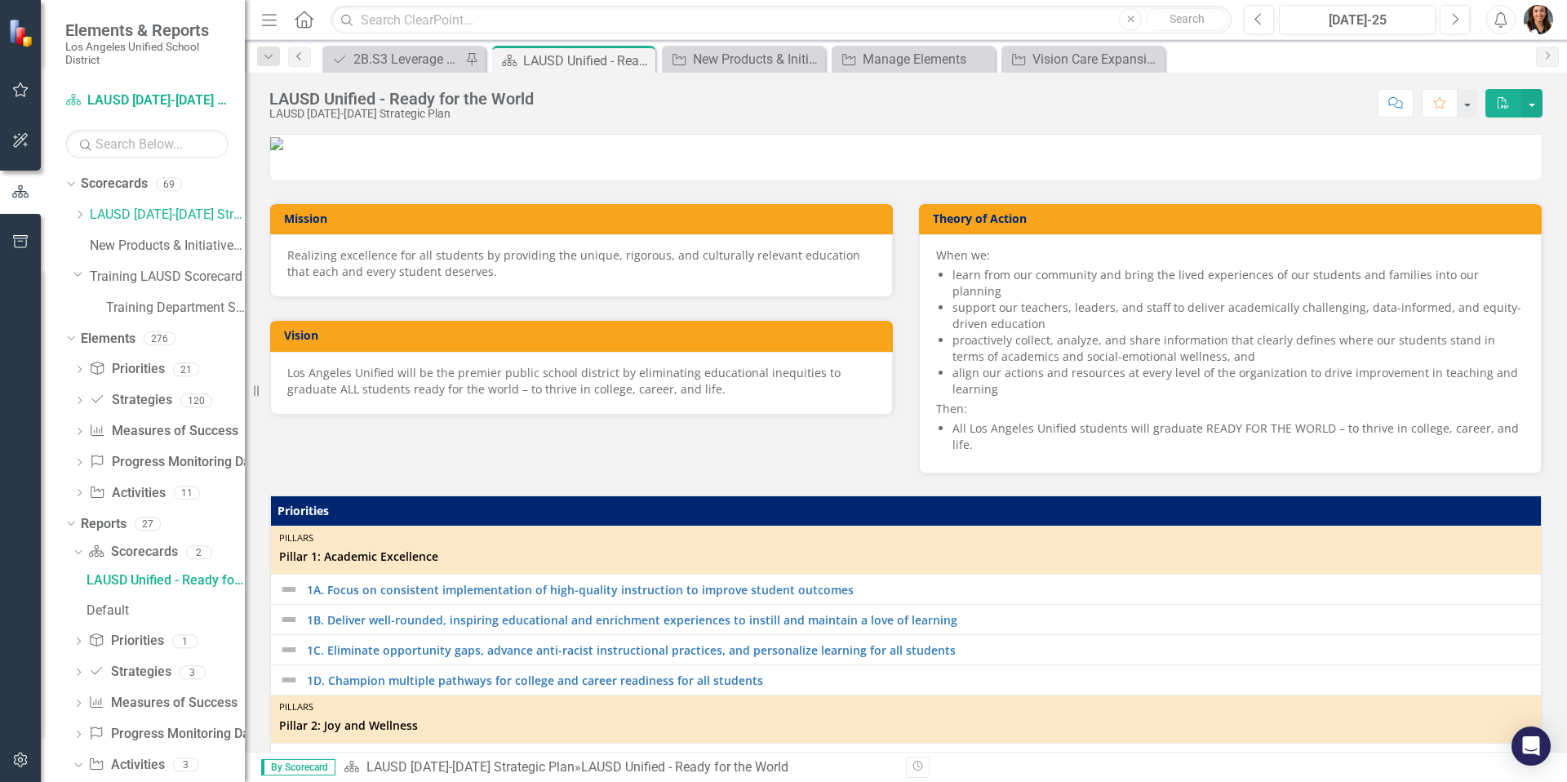
click at [301, 58] on icon "Previous" at bounding box center [299, 56] width 13 height 10
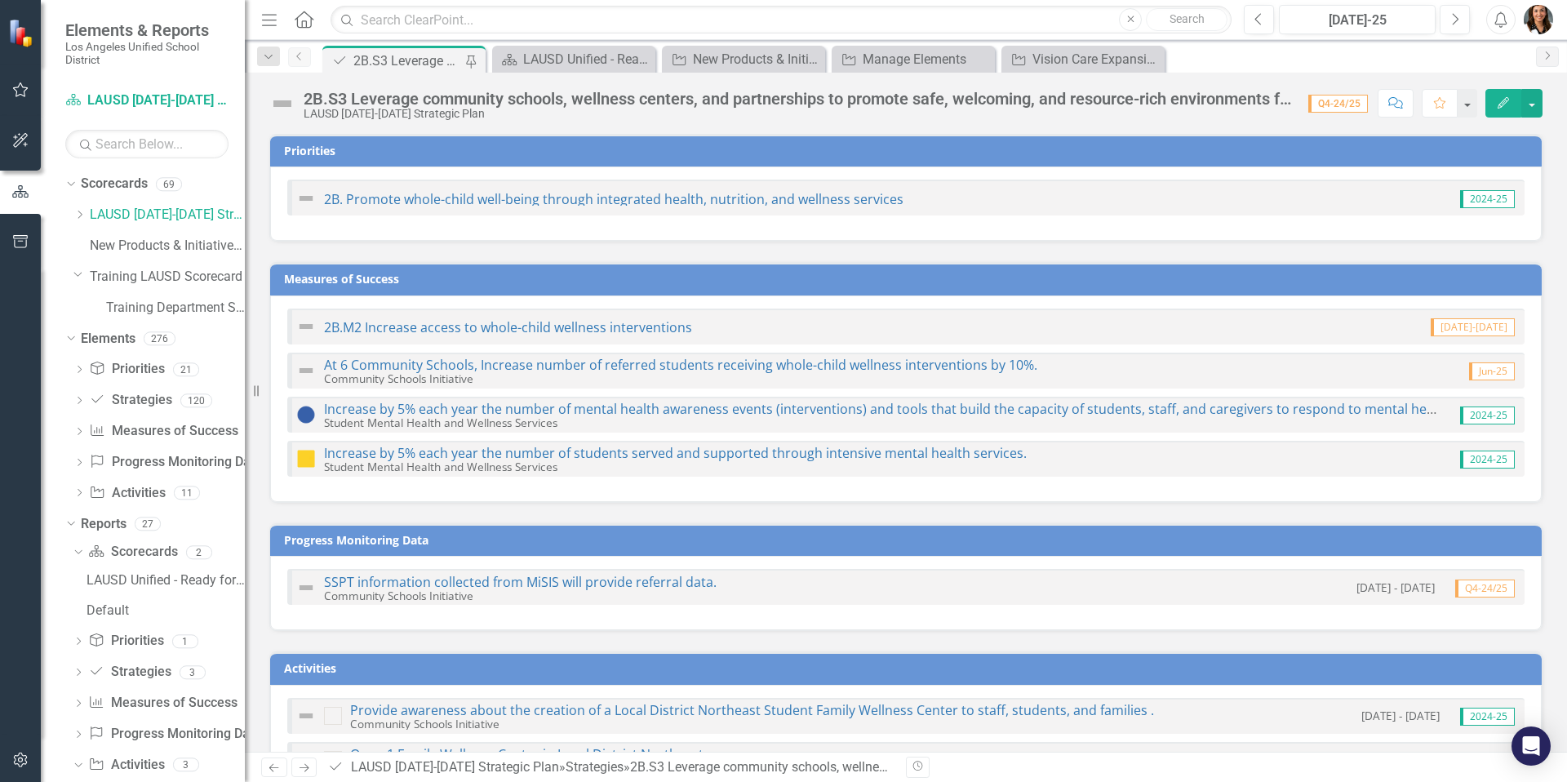
click at [301, 58] on icon "Previous" at bounding box center [299, 56] width 13 height 10
click at [265, 61] on icon "Dropdown" at bounding box center [268, 56] width 15 height 11
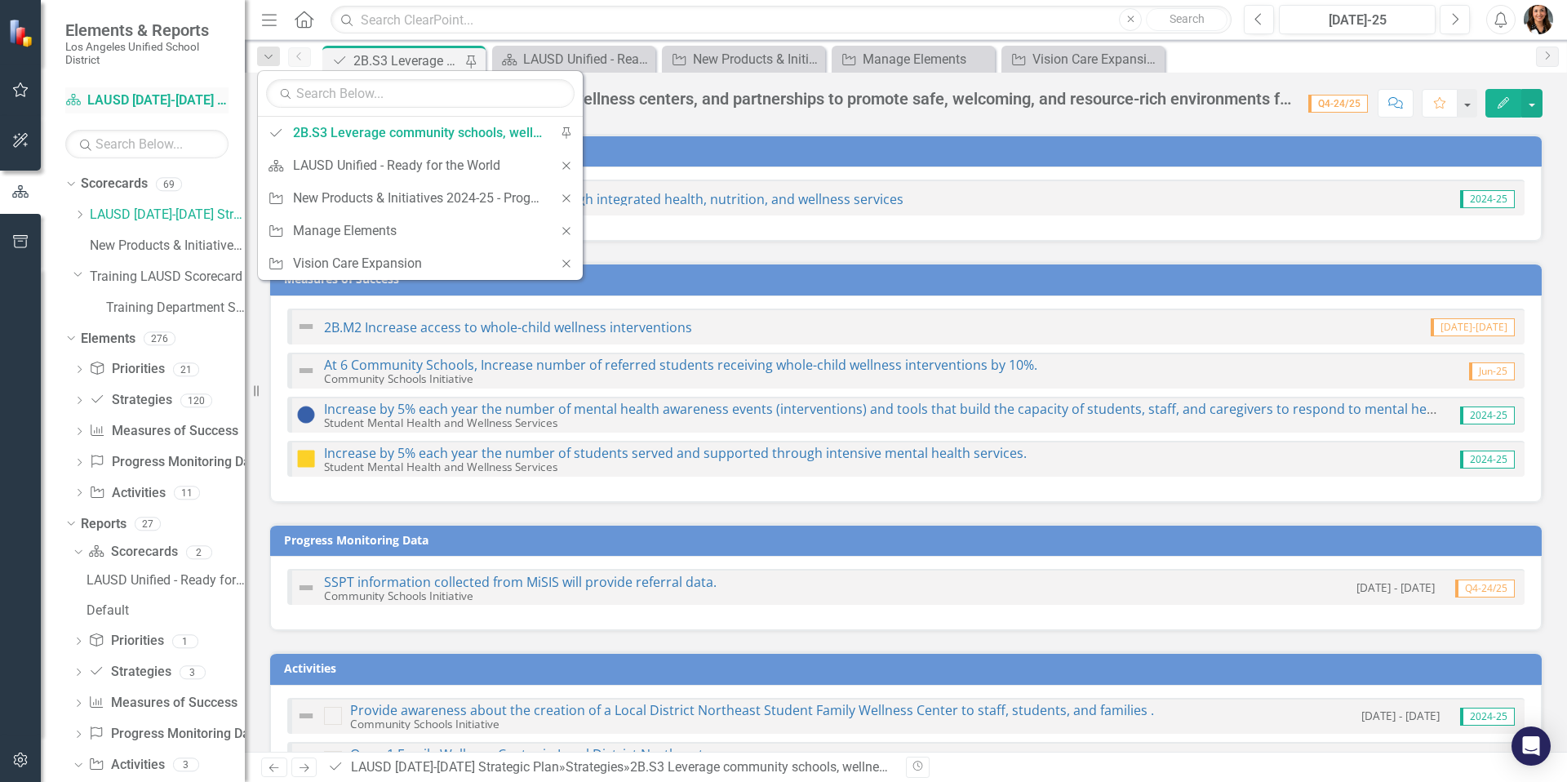
click at [167, 104] on link "Scorecard LAUSD [DATE]-[DATE] Strategic Plan" at bounding box center [146, 100] width 163 height 19
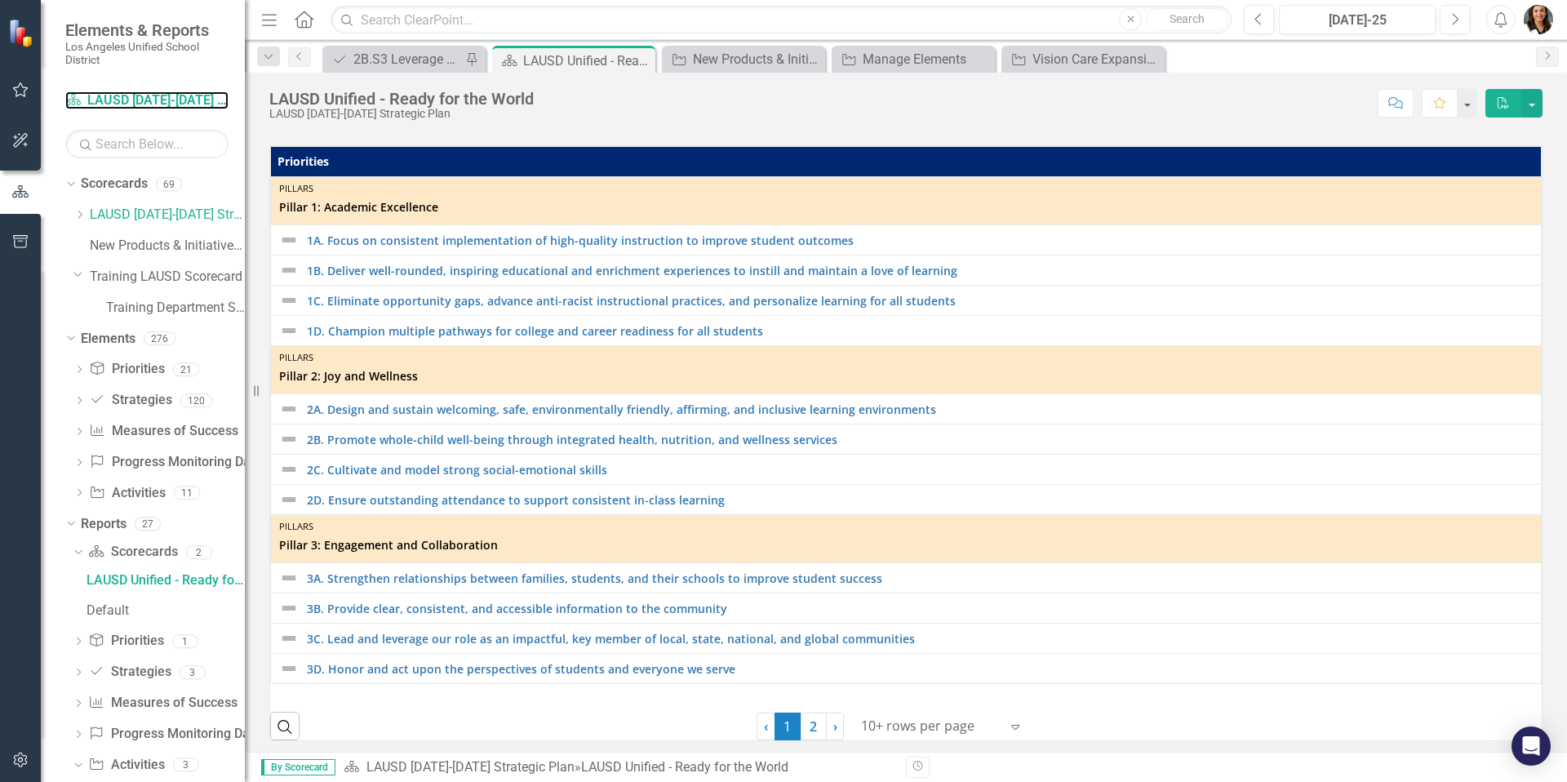
scroll to position [660, 0]
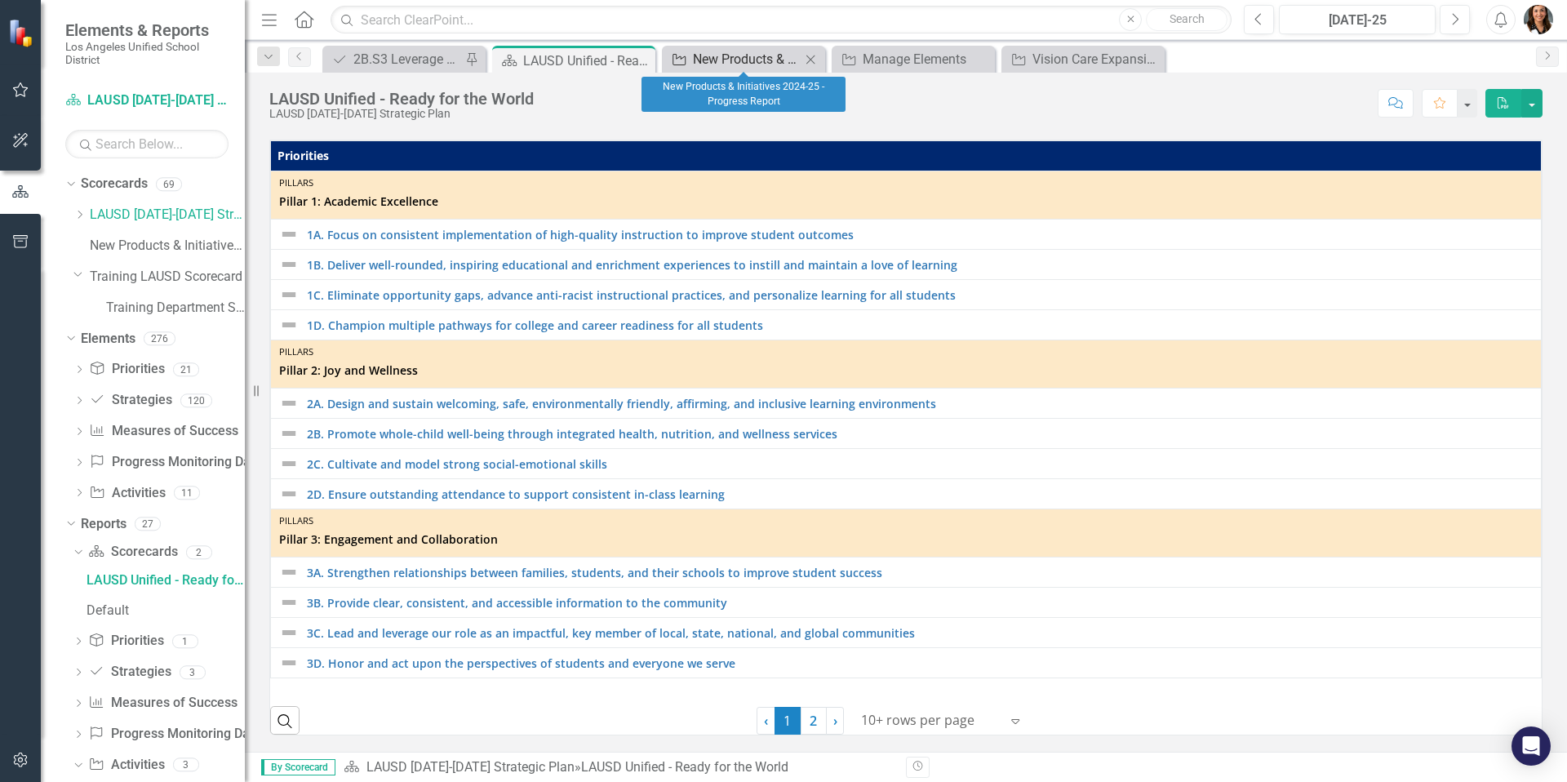
click at [708, 54] on div "New Products & Initiatives 2024-25 - Progress Report" at bounding box center [747, 59] width 108 height 20
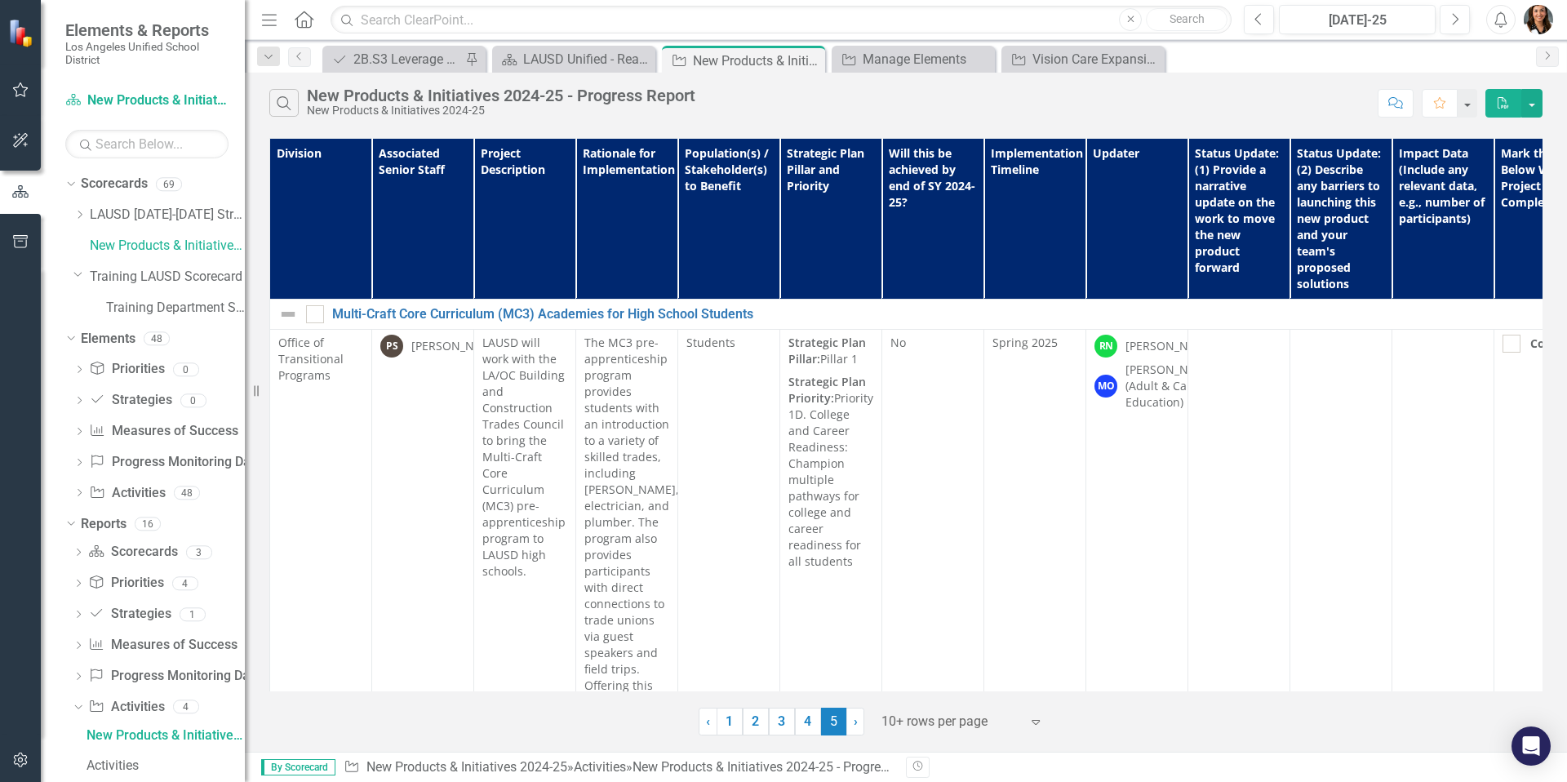
click at [307, 23] on icon "Home" at bounding box center [303, 19] width 21 height 17
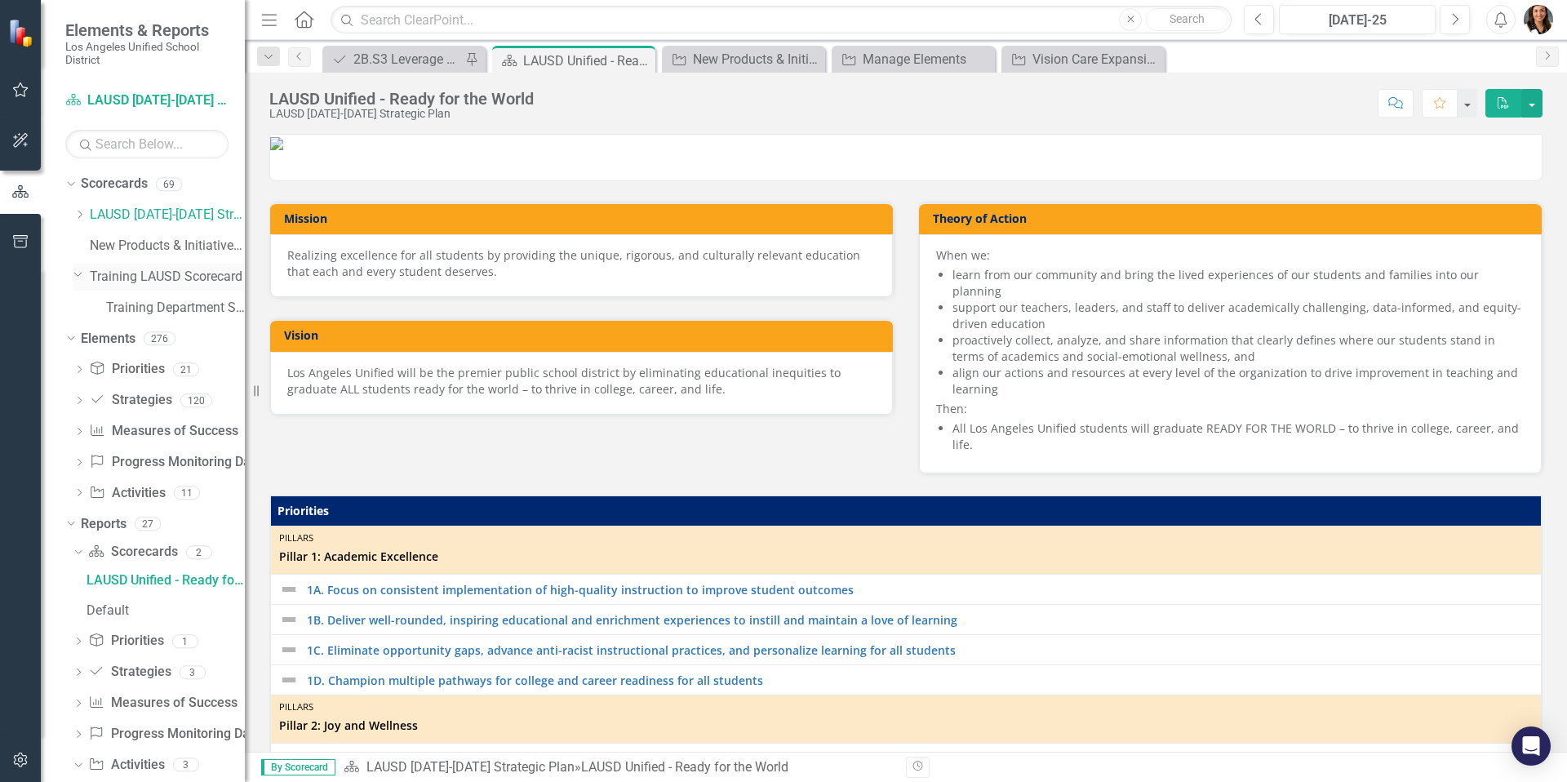
click at [78, 274] on icon "Dropdown" at bounding box center [78, 274] width 10 height 12
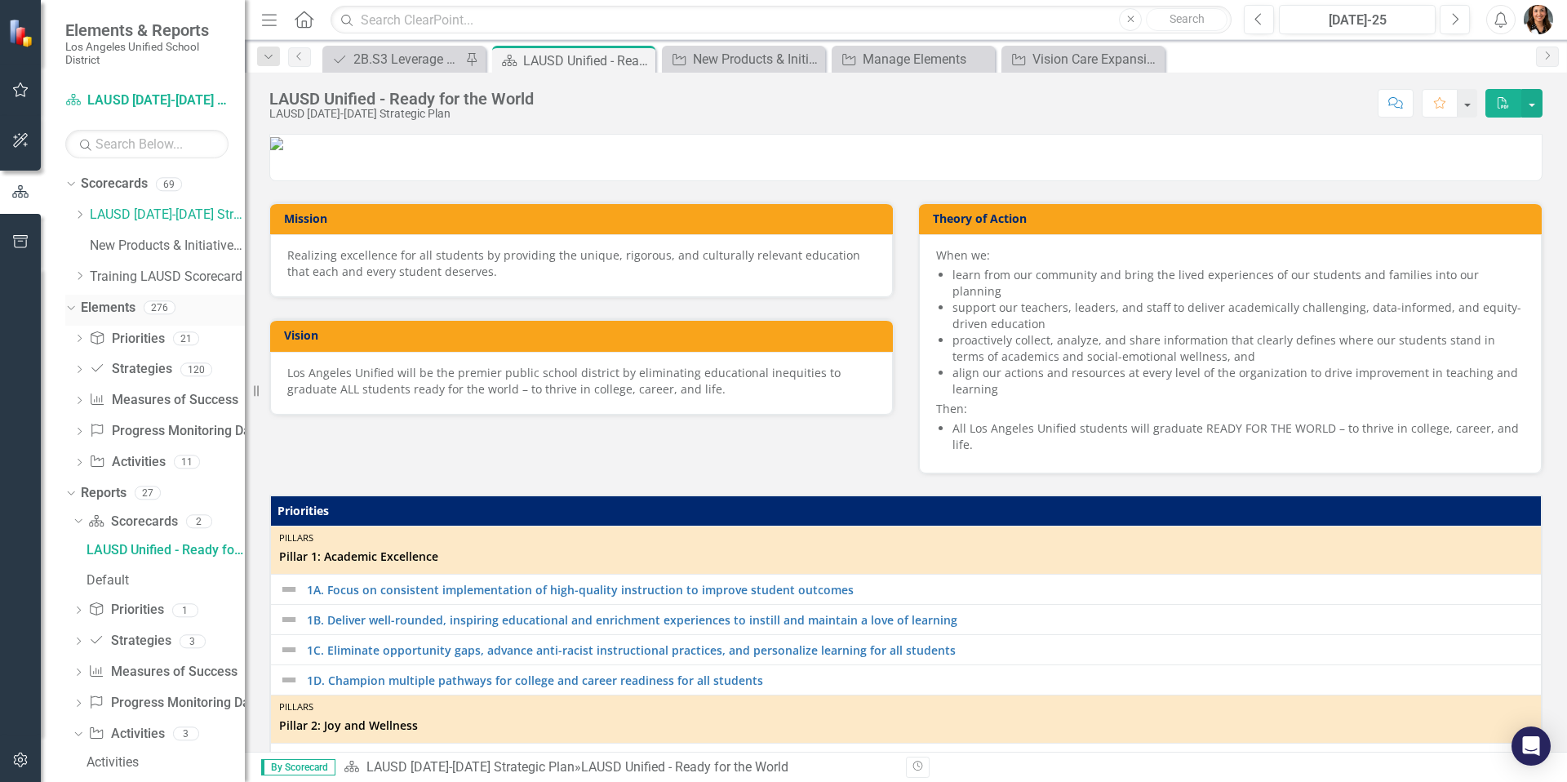
click at [69, 309] on icon "Dropdown" at bounding box center [68, 306] width 9 height 11
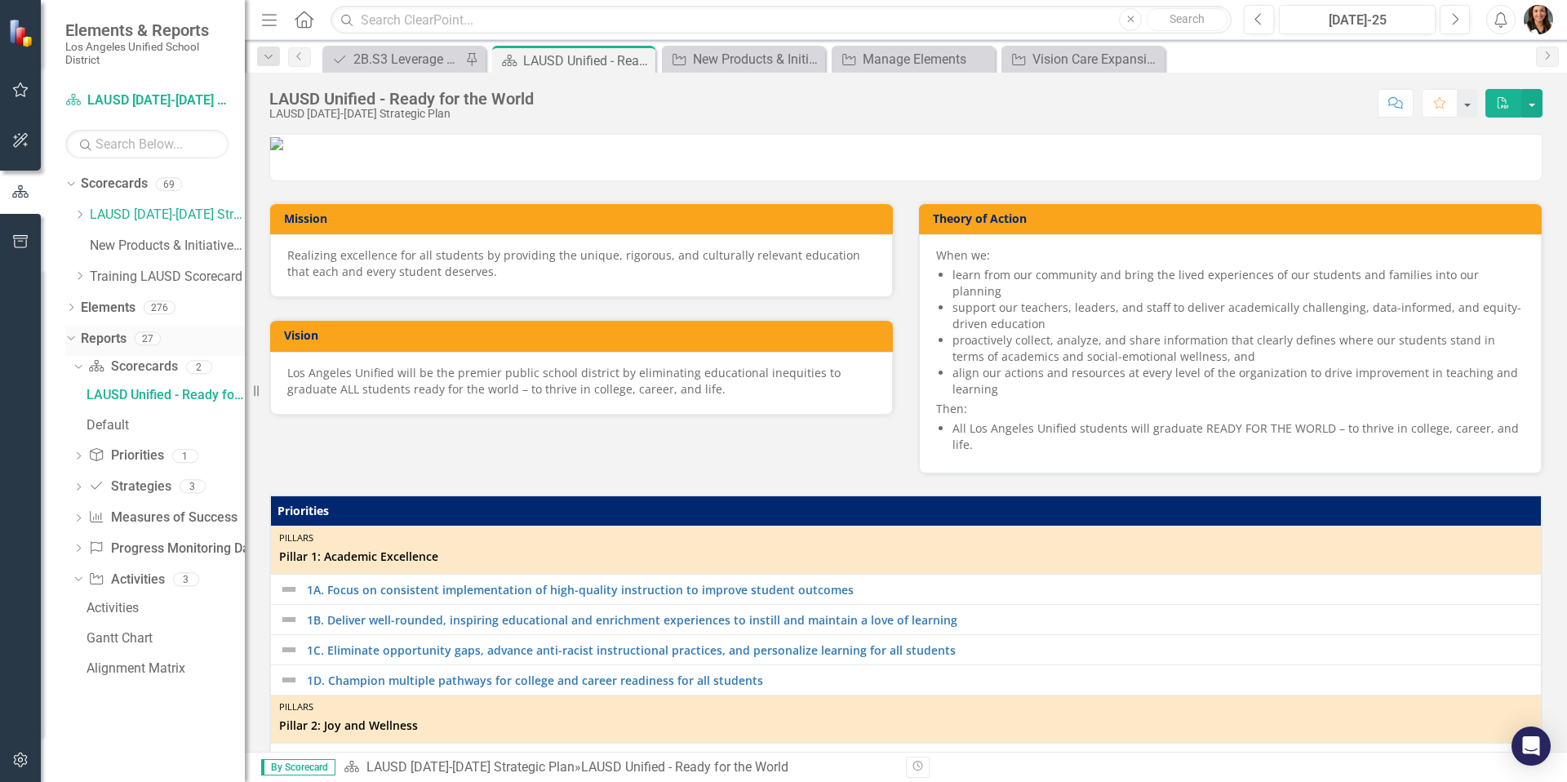
click at [74, 342] on div "Dropdown" at bounding box center [68, 337] width 14 height 11
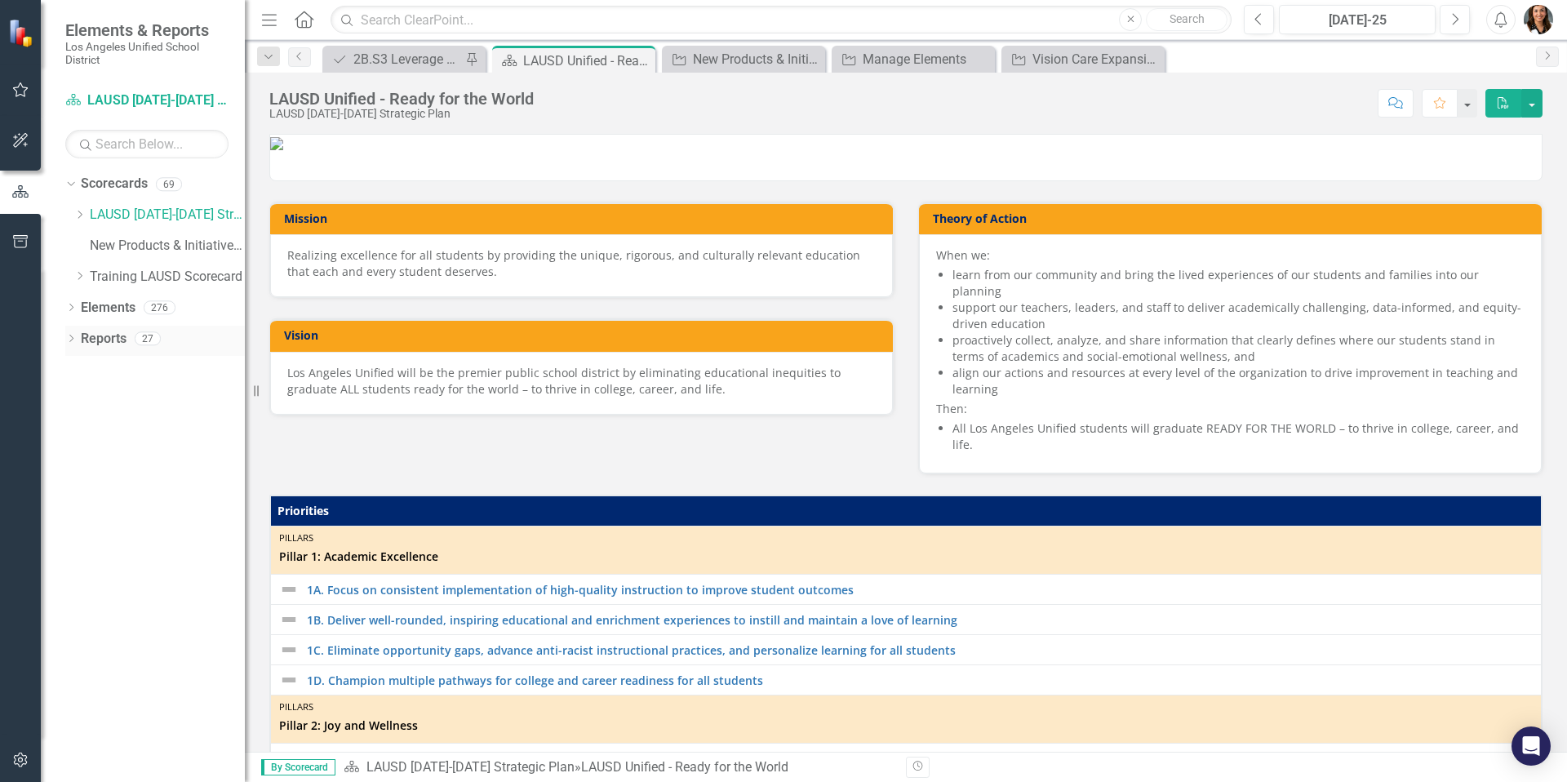
click at [109, 339] on link "Reports" at bounding box center [104, 339] width 46 height 19
click at [147, 341] on div "27" at bounding box center [148, 338] width 26 height 14
click at [71, 341] on icon "Dropdown" at bounding box center [70, 340] width 11 height 9
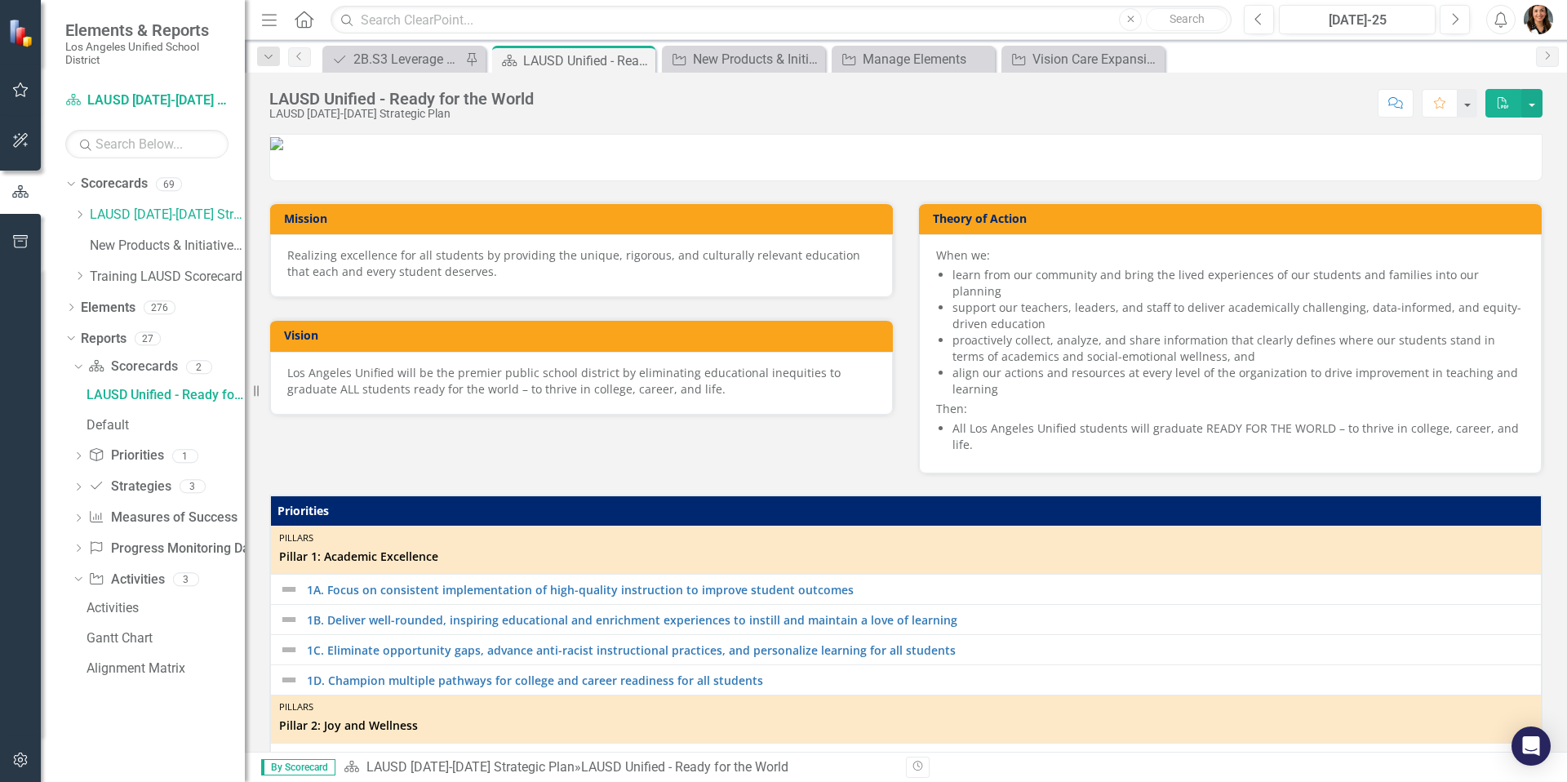
click at [304, 22] on icon "Home" at bounding box center [303, 19] width 21 height 17
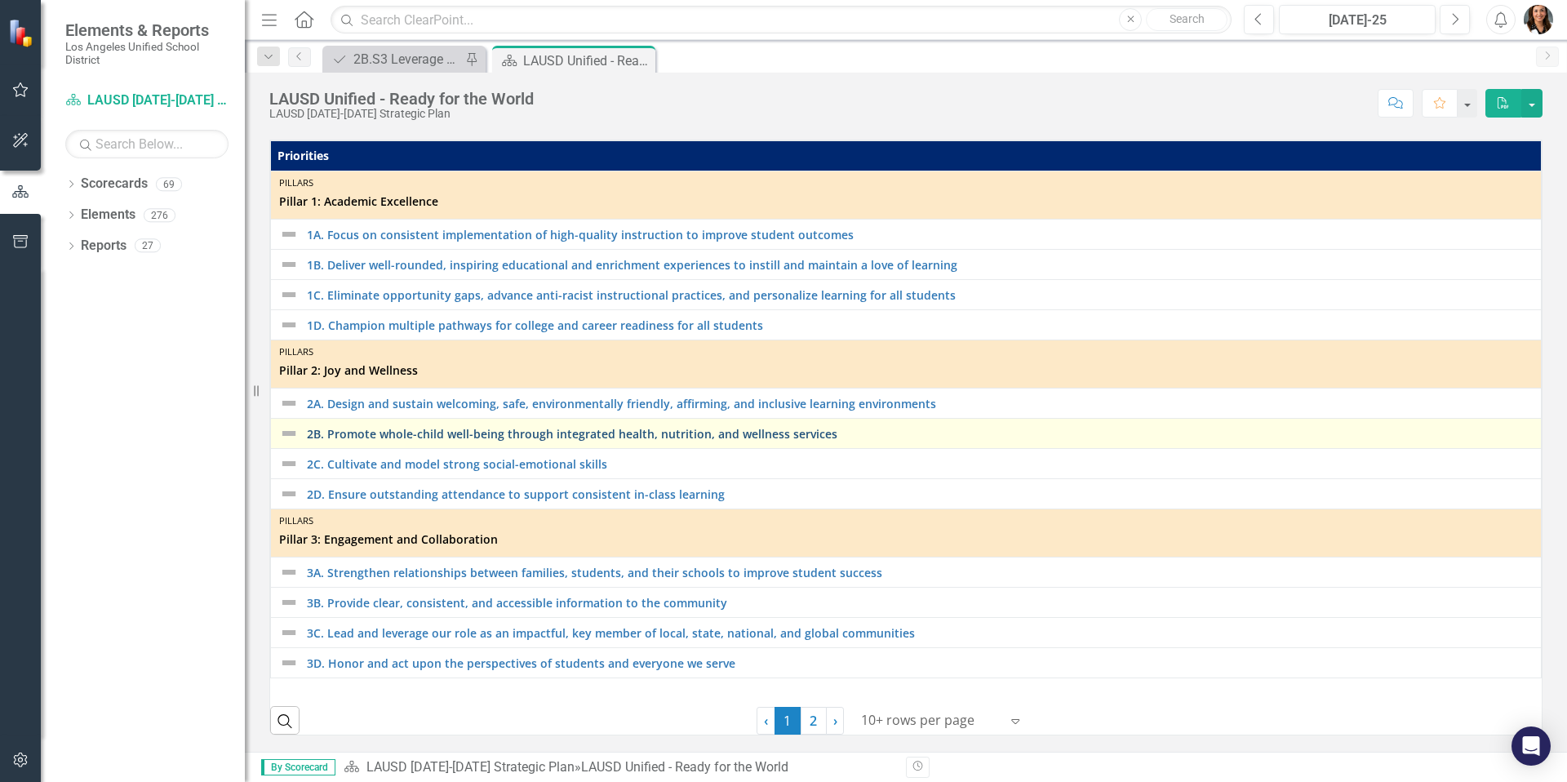
scroll to position [183, 0]
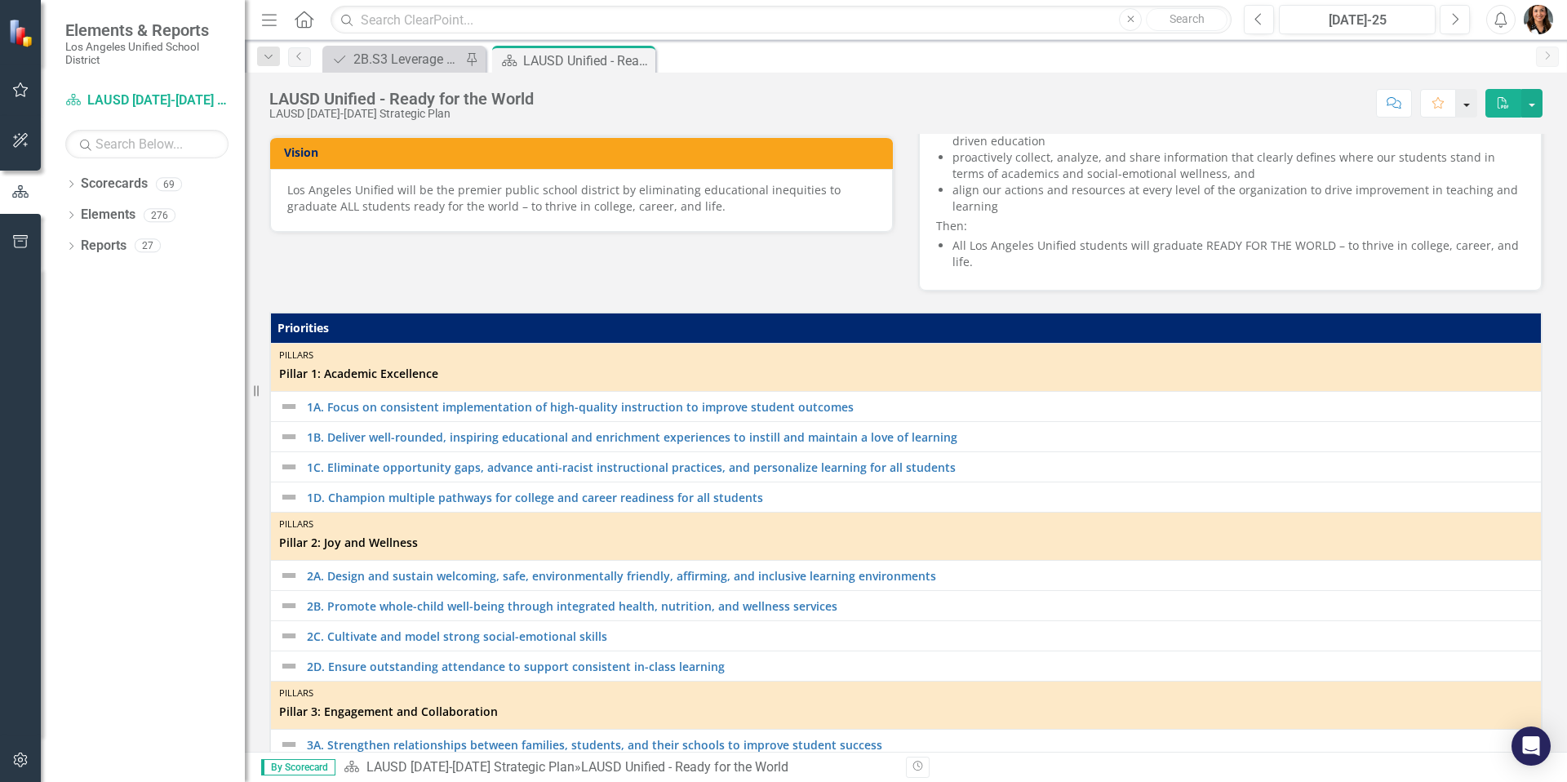
click at [1465, 104] on button "button" at bounding box center [1466, 103] width 21 height 29
click at [1459, 20] on icon "Next" at bounding box center [1455, 19] width 9 height 15
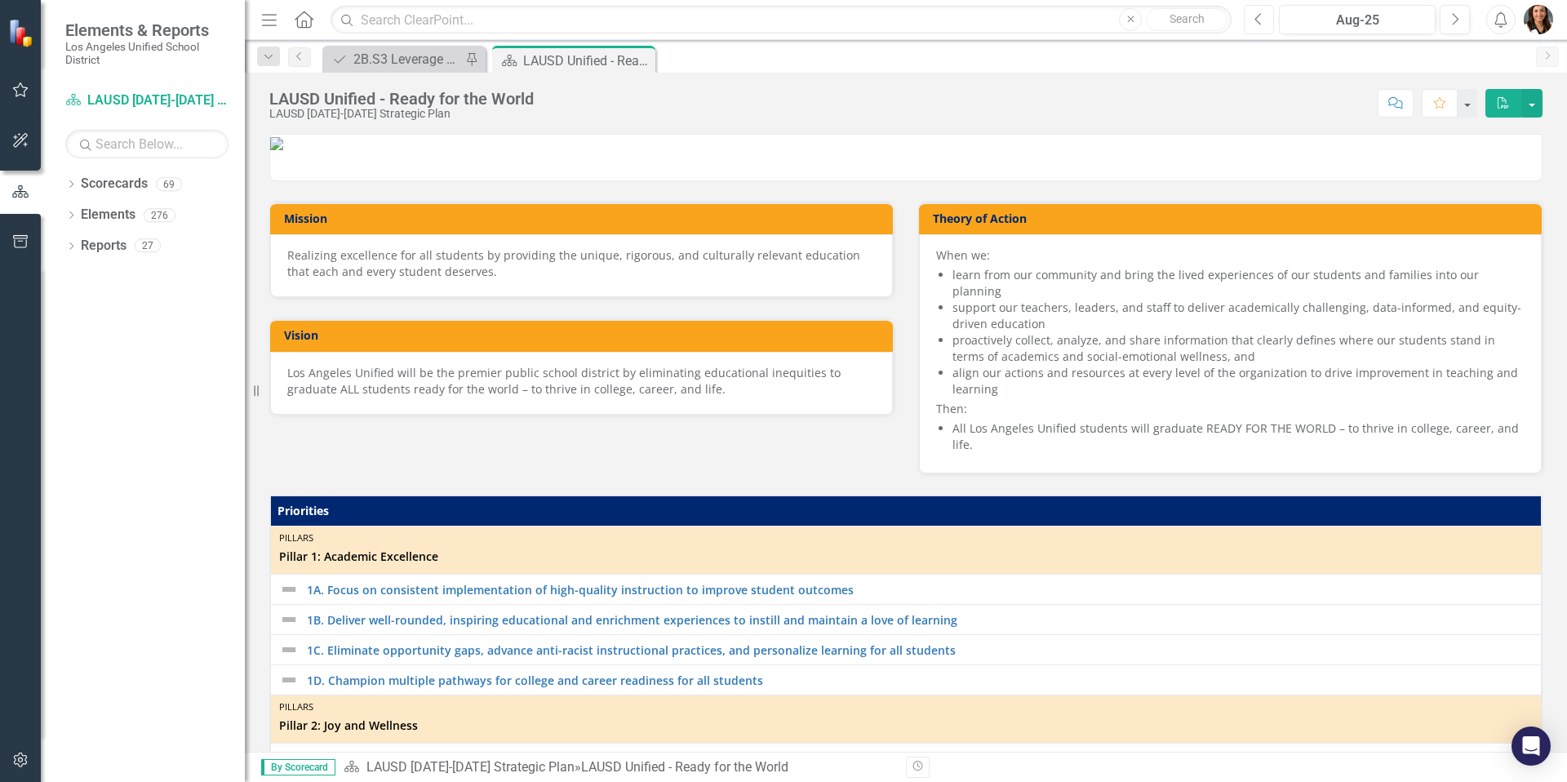
click at [1255, 24] on icon "Previous" at bounding box center [1259, 19] width 9 height 15
click at [1458, 20] on icon "Next" at bounding box center [1455, 19] width 9 height 15
click at [269, 27] on icon "Menu" at bounding box center [269, 19] width 21 height 17
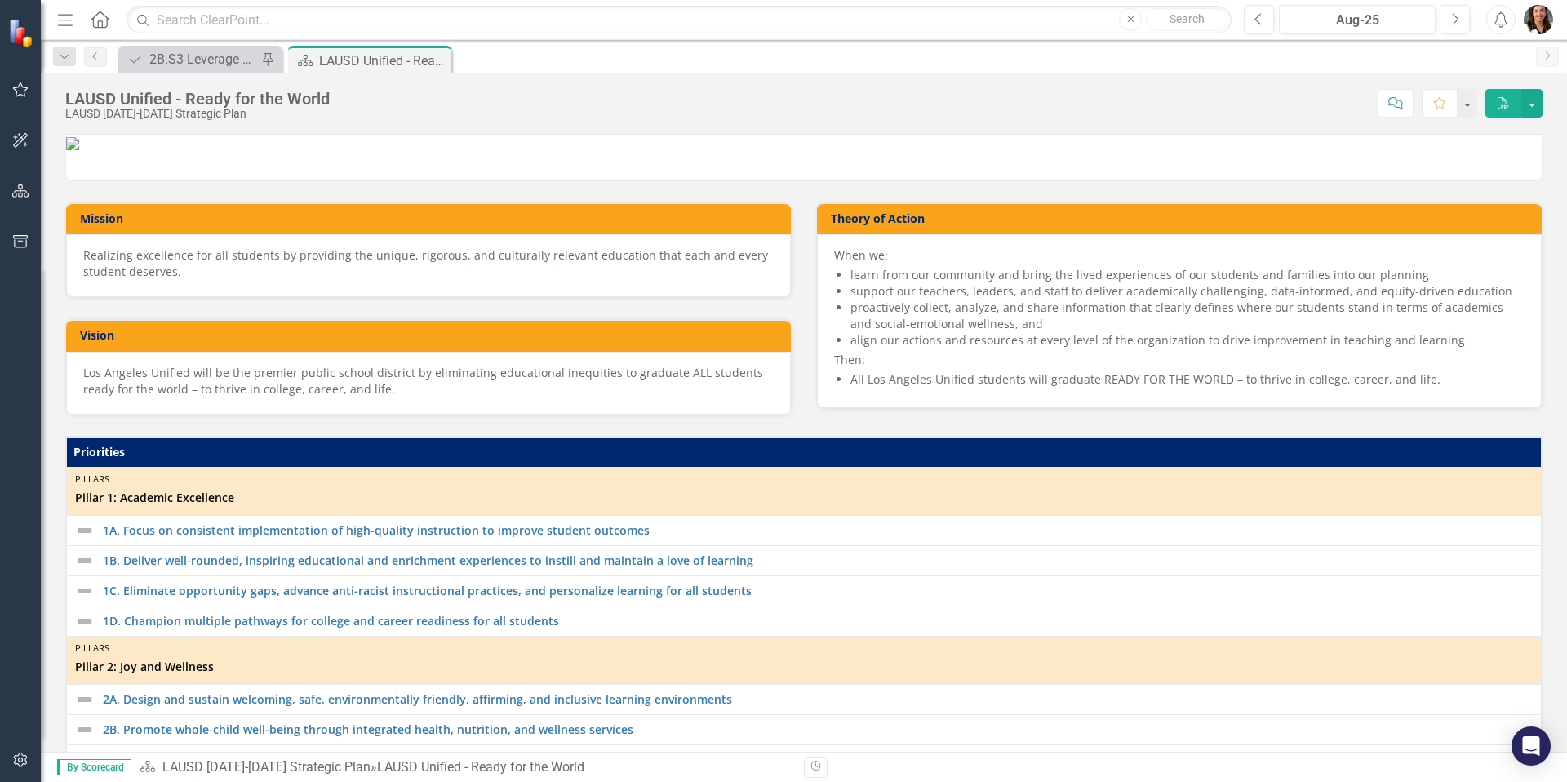
click at [70, 26] on icon "Menu" at bounding box center [65, 19] width 21 height 17
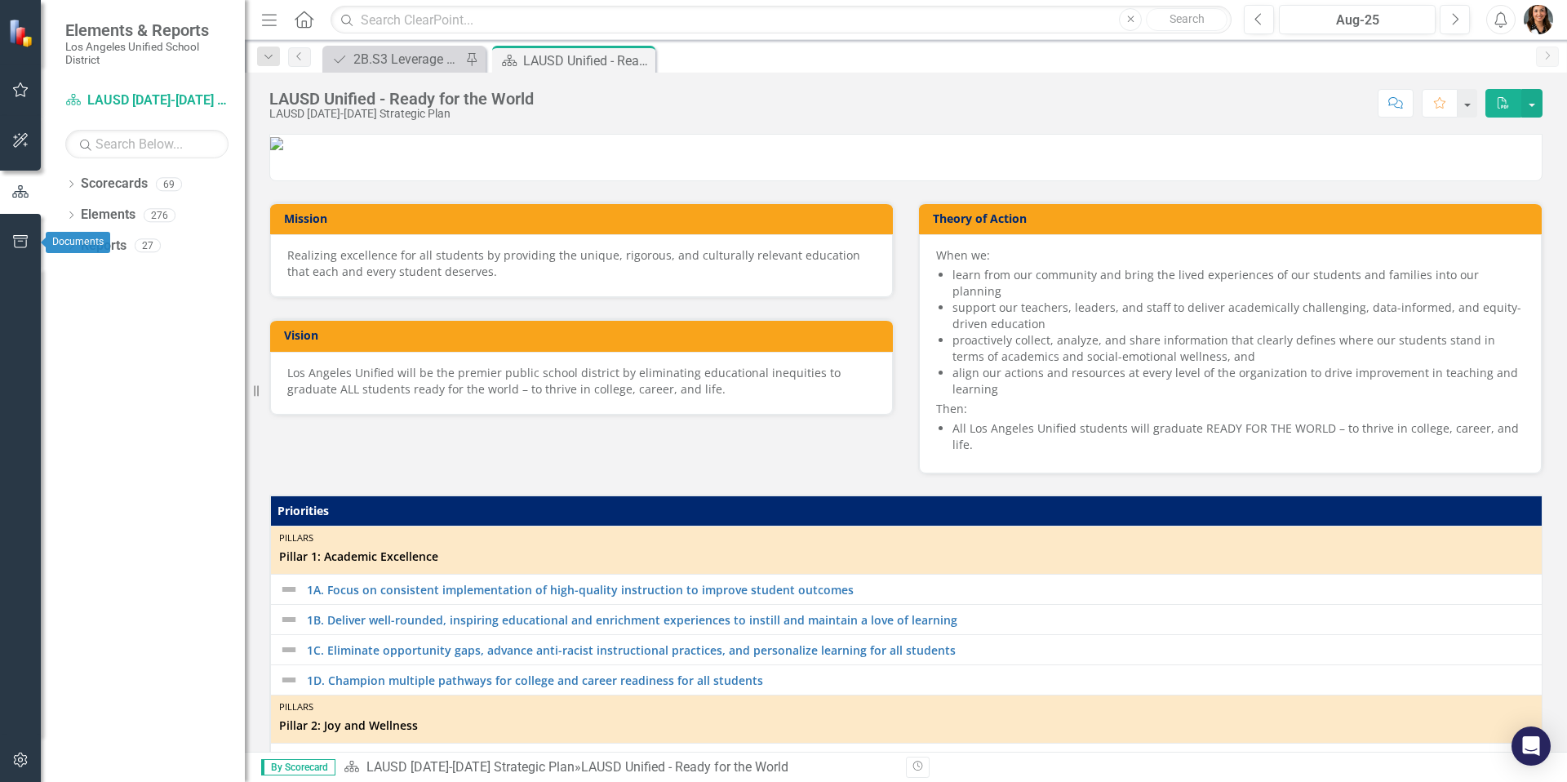
click at [19, 246] on icon "button" at bounding box center [20, 241] width 17 height 13
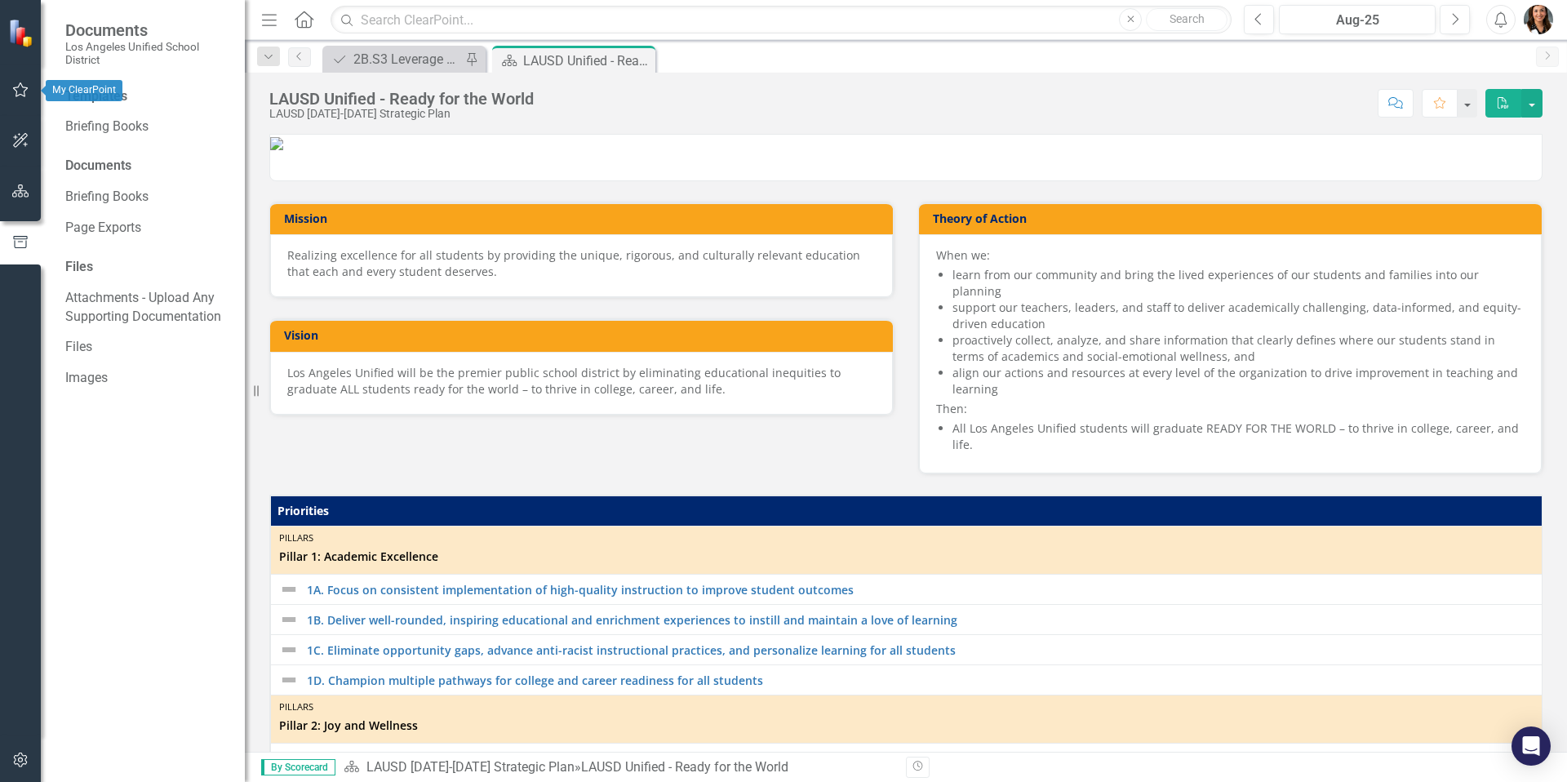
click at [16, 102] on button "button" at bounding box center [20, 90] width 37 height 34
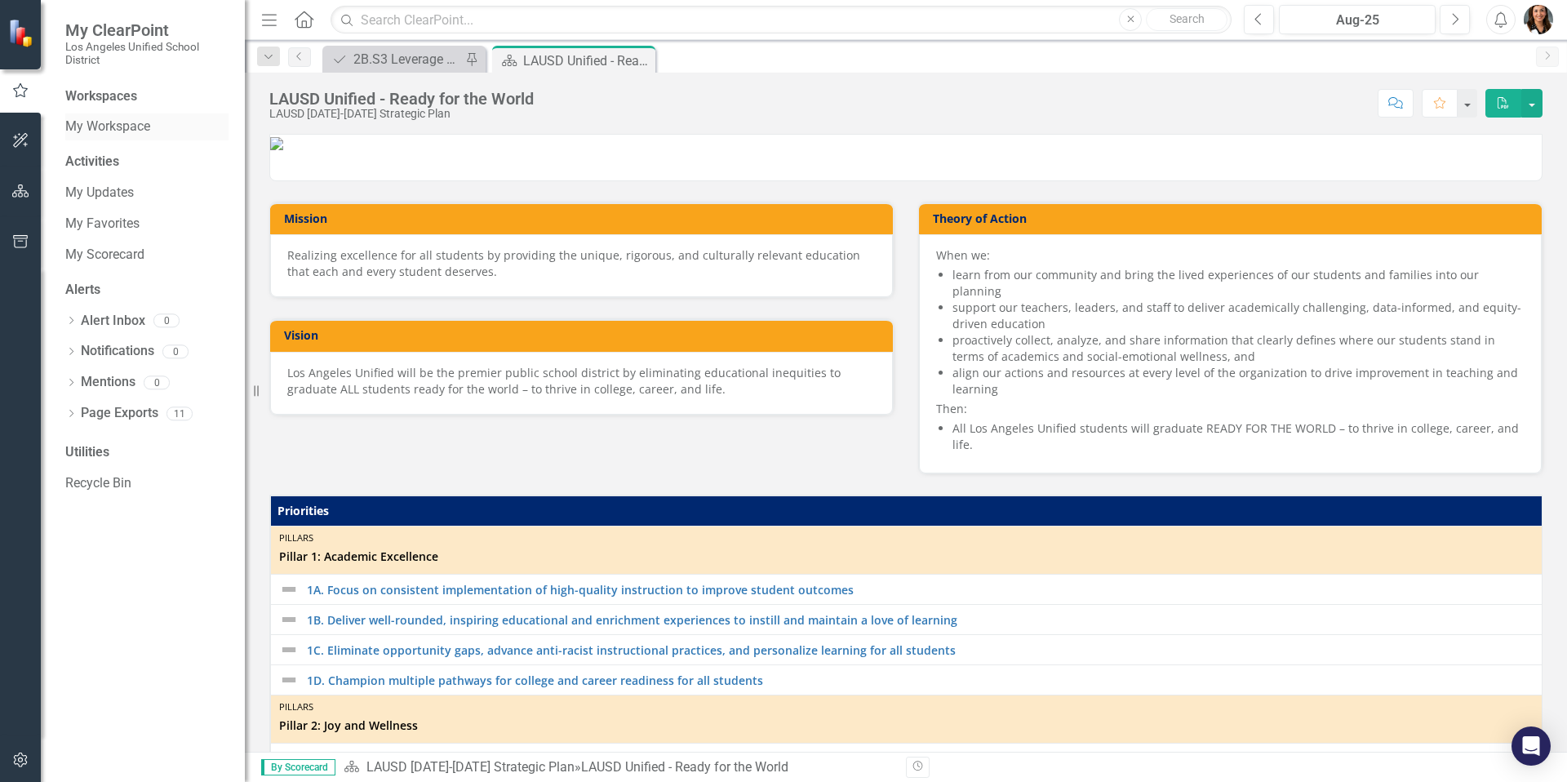
click at [121, 120] on link "My Workspace" at bounding box center [146, 127] width 163 height 19
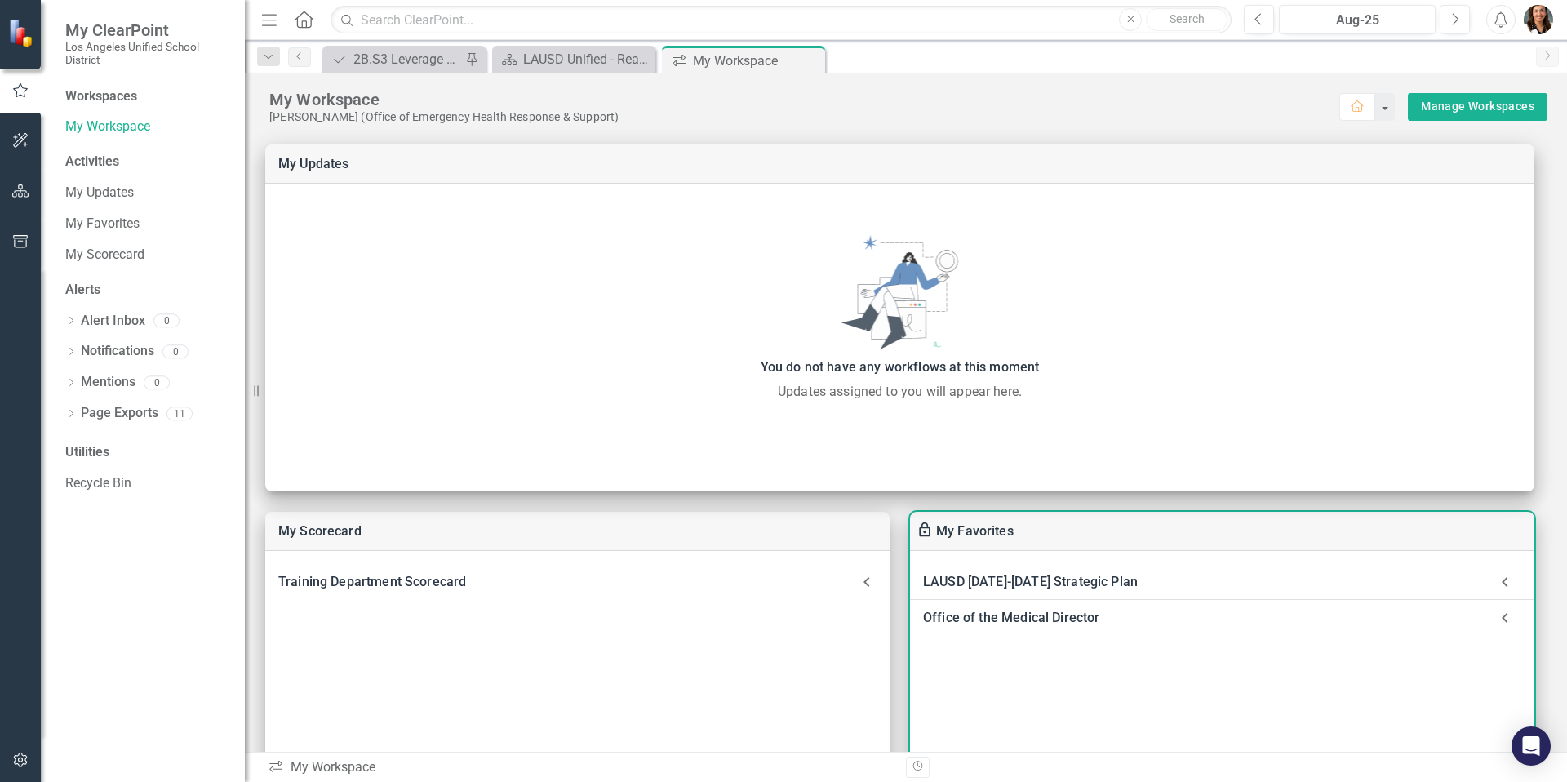
click at [998, 617] on div "Office of the Medical Director" at bounding box center [1206, 618] width 566 height 23
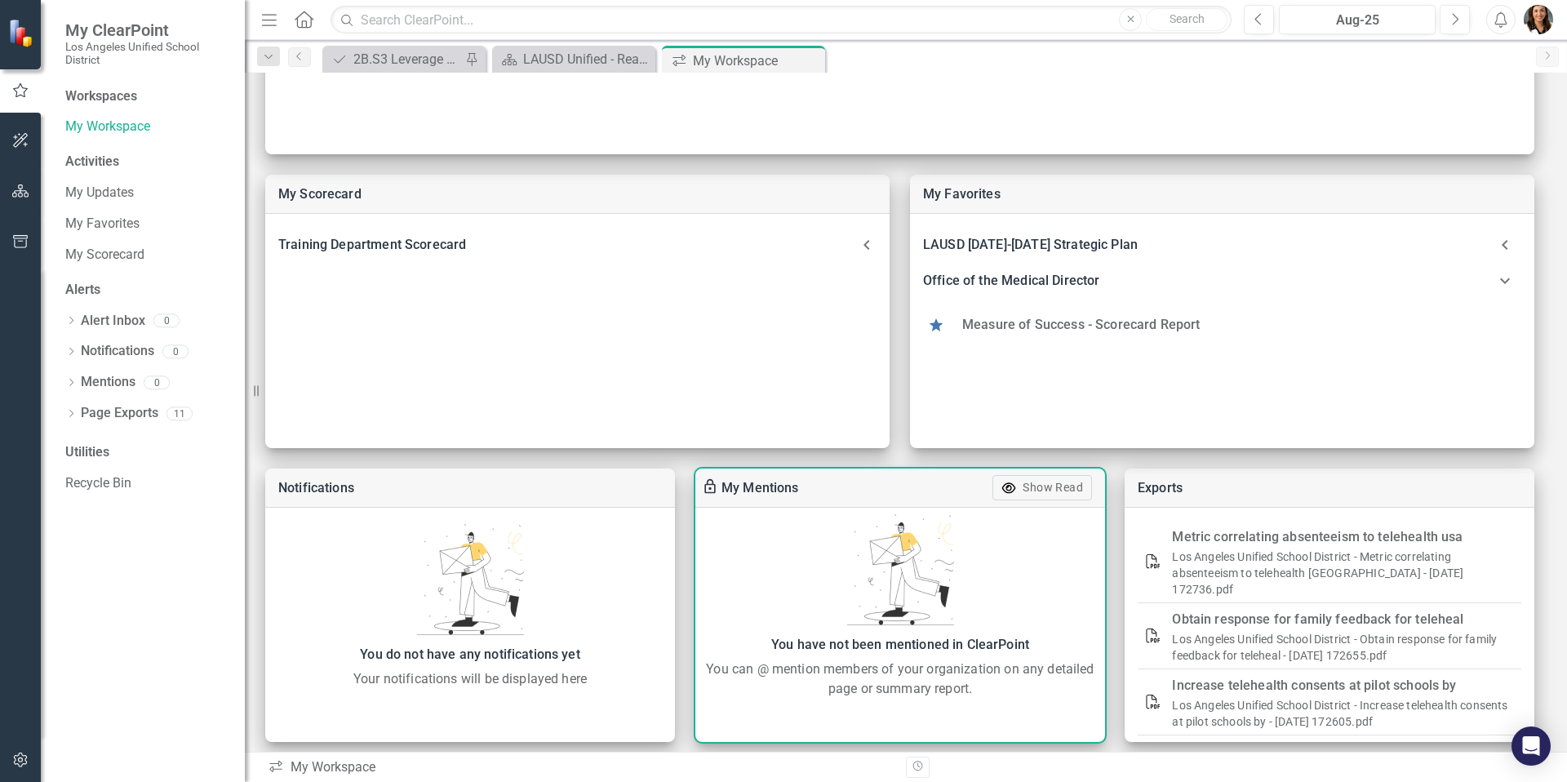
scroll to position [348, 0]
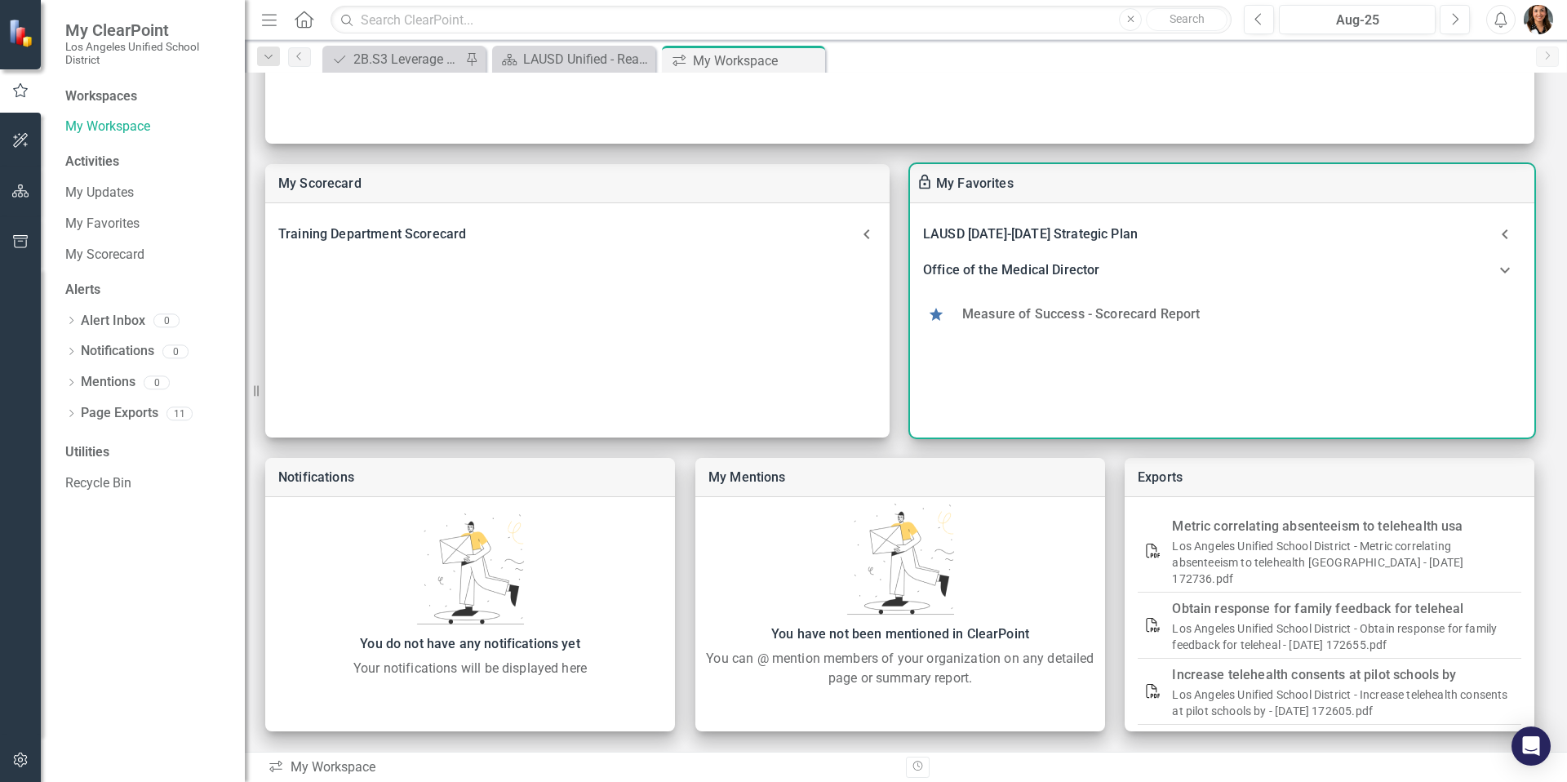
click at [1038, 308] on link "Measure of Success - Scorecard Report" at bounding box center [1081, 314] width 238 height 16
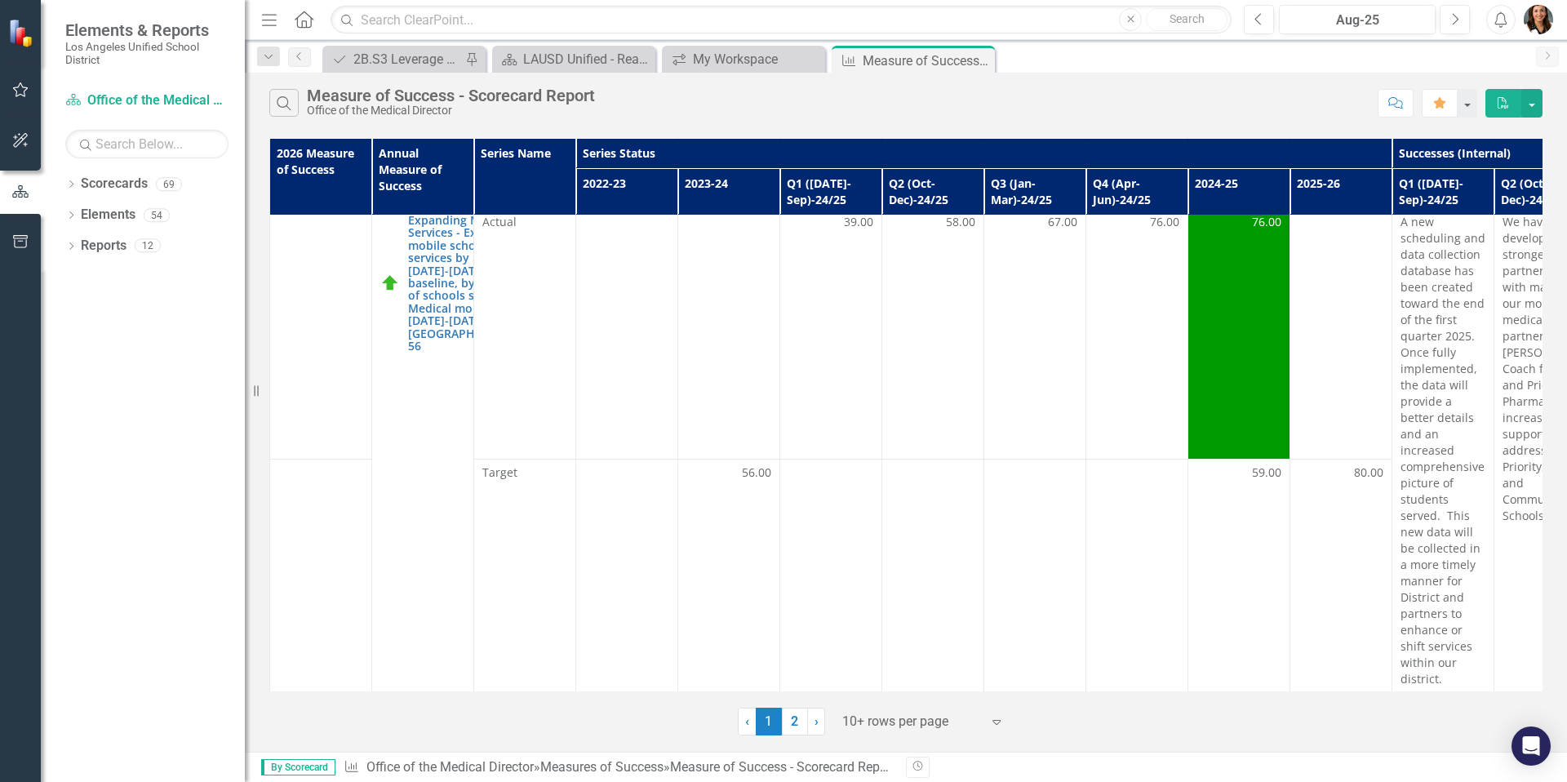
scroll to position [1233, 0]
click at [804, 722] on link "2" at bounding box center [795, 722] width 26 height 28
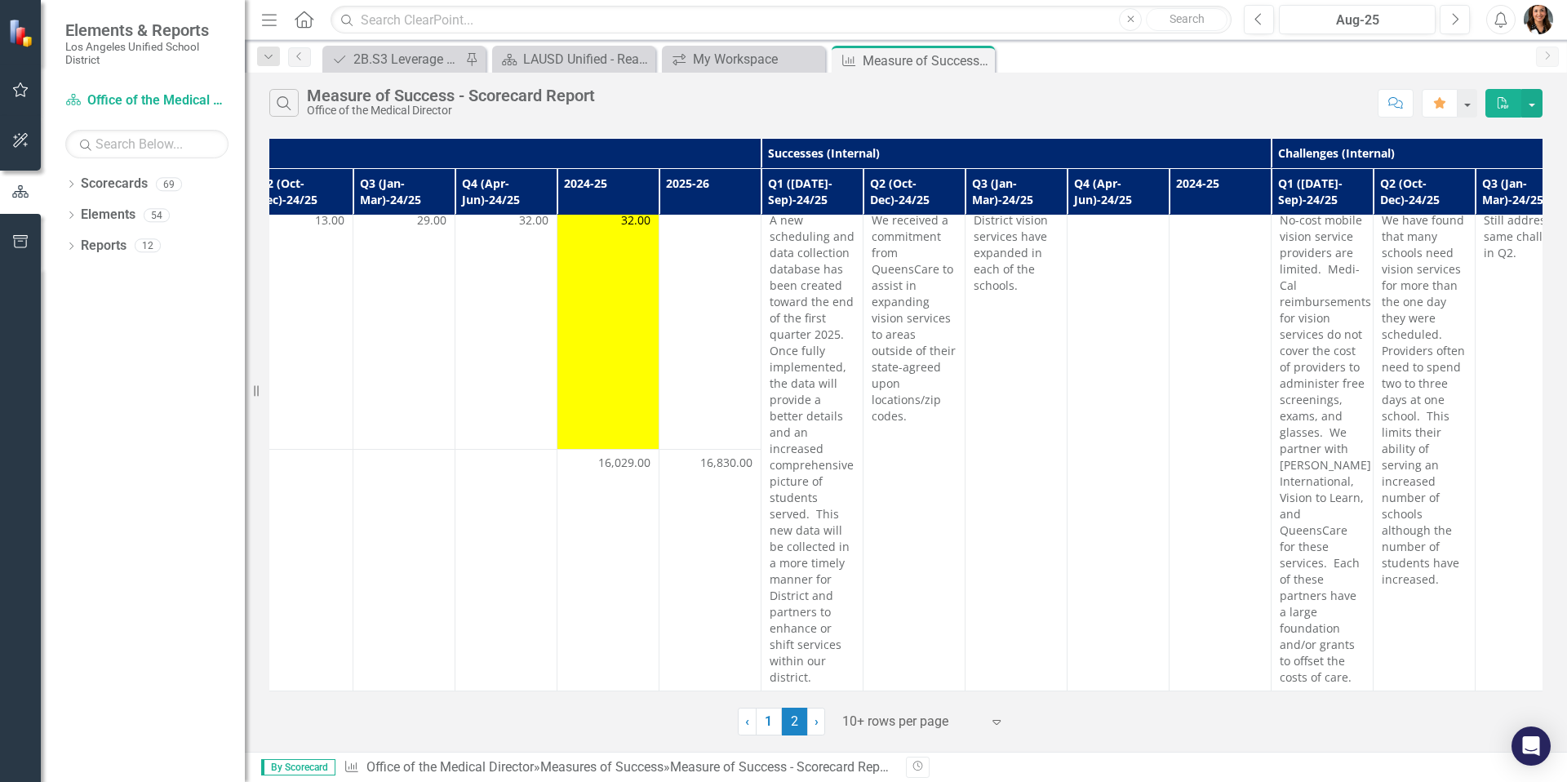
scroll to position [0, 631]
click at [750, 731] on link "‹ Previous" at bounding box center [747, 722] width 19 height 28
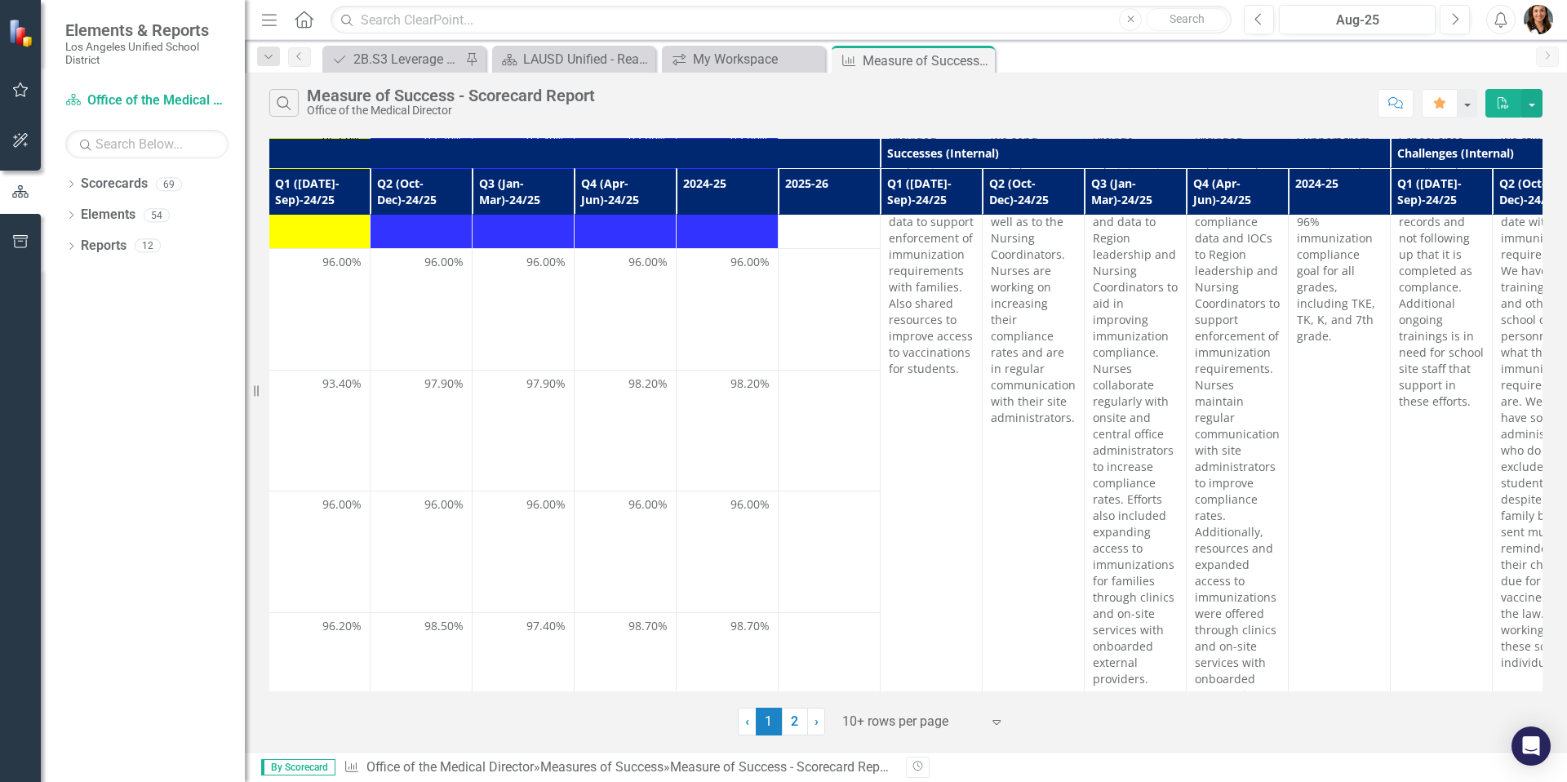
scroll to position [0, 512]
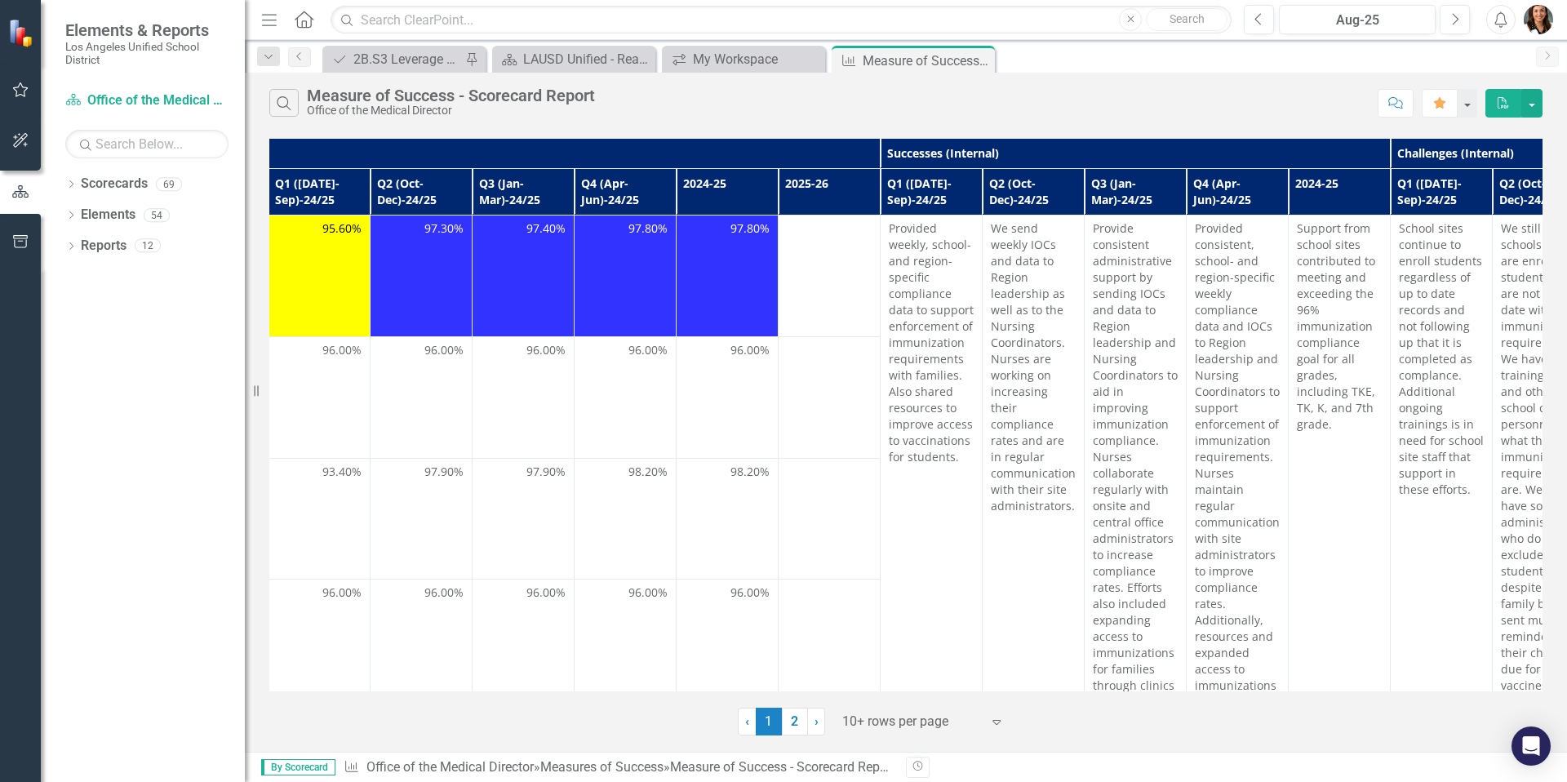
click at [844, 285] on td at bounding box center [830, 277] width 102 height 122
click at [1538, 110] on button "button" at bounding box center [1532, 103] width 21 height 29
